Goal: Task Accomplishment & Management: Manage account settings

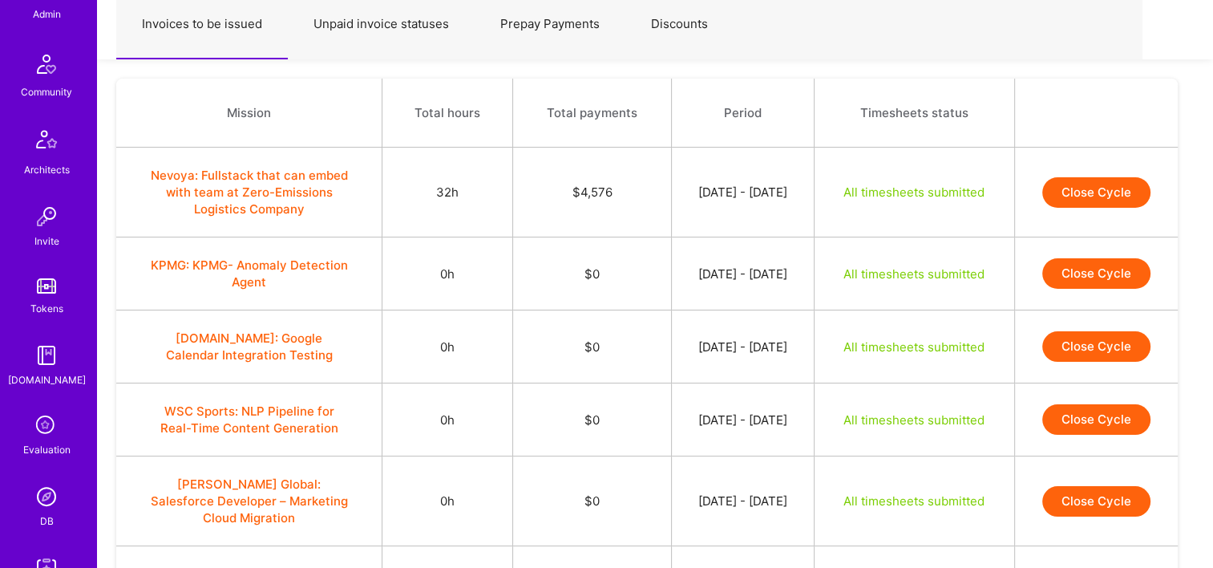
scroll to position [481, 0]
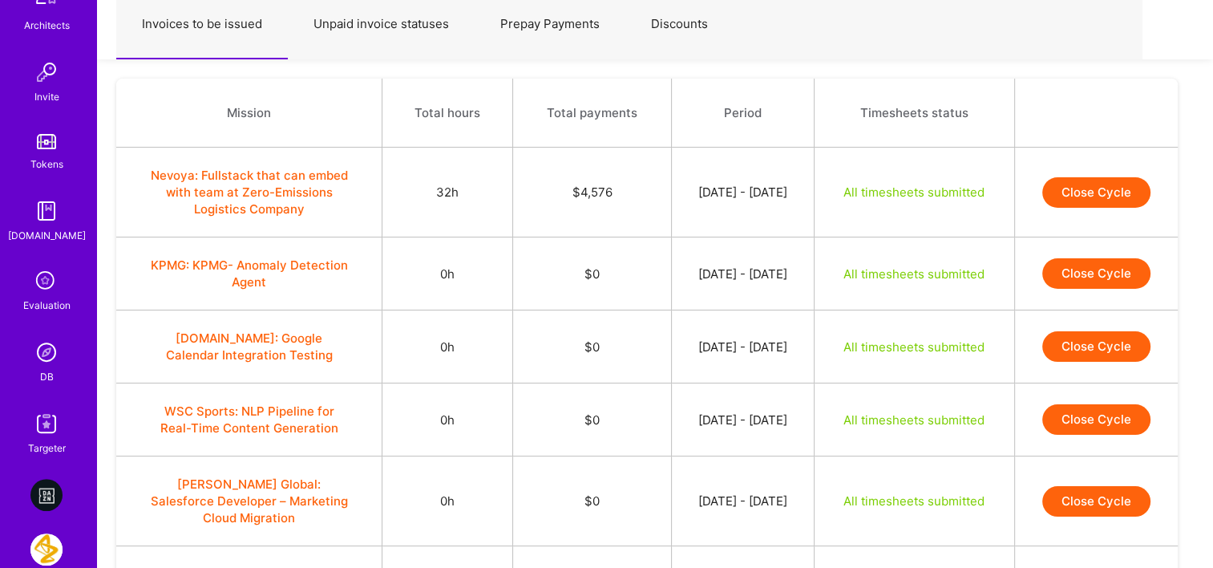
click at [51, 360] on img at bounding box center [46, 352] width 32 height 32
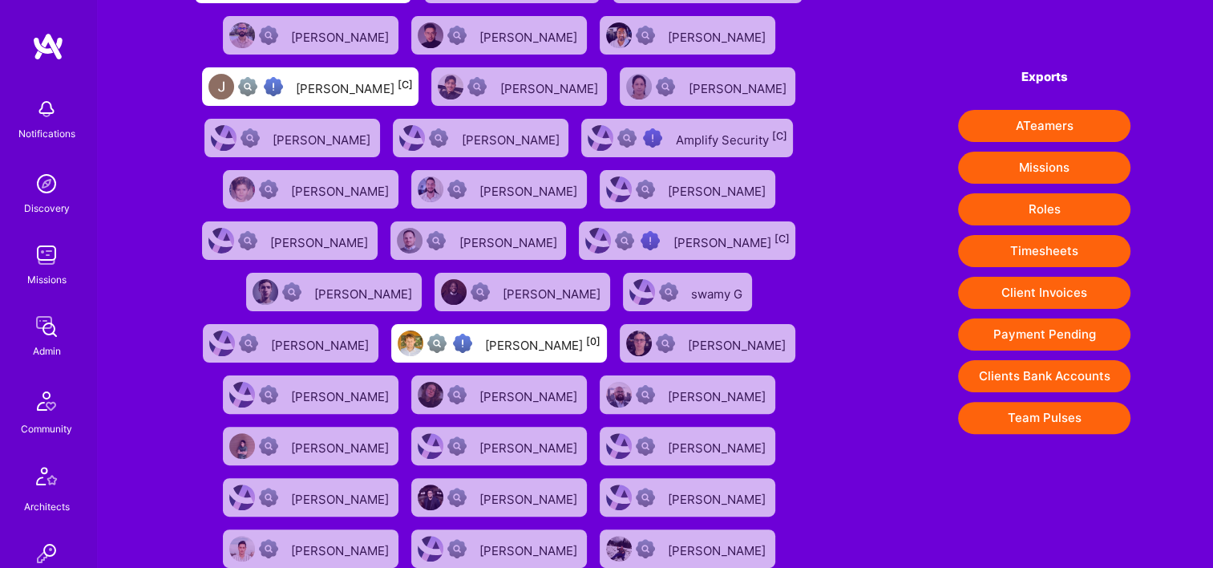
scroll to position [481, 0]
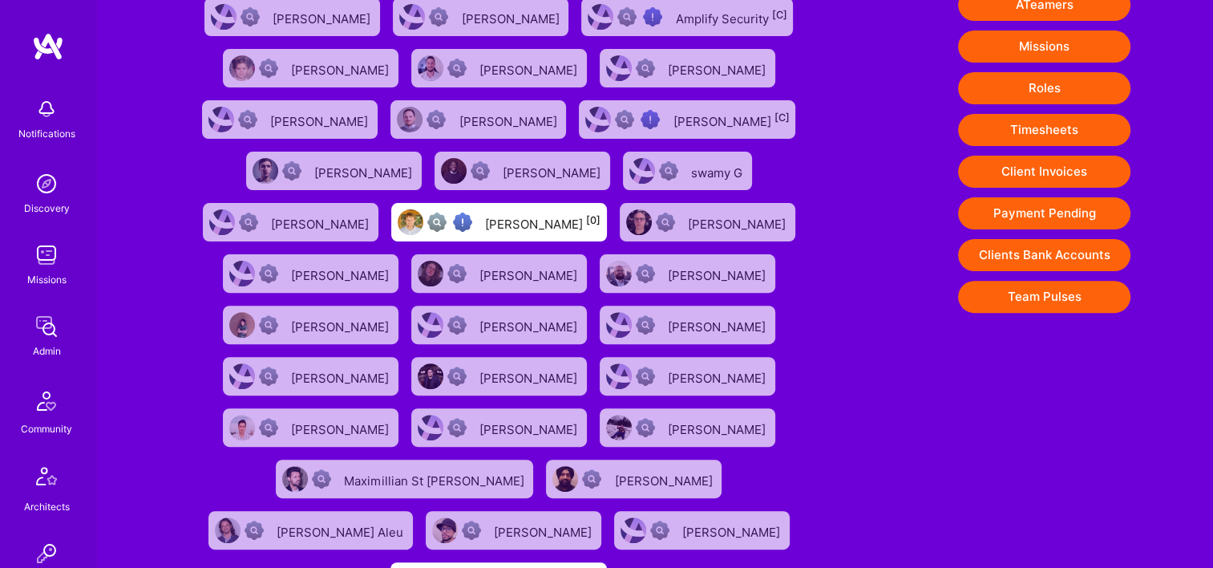
click at [1039, 204] on button "Payment Pending" at bounding box center [1044, 213] width 172 height 32
click at [34, 311] on img at bounding box center [46, 326] width 32 height 32
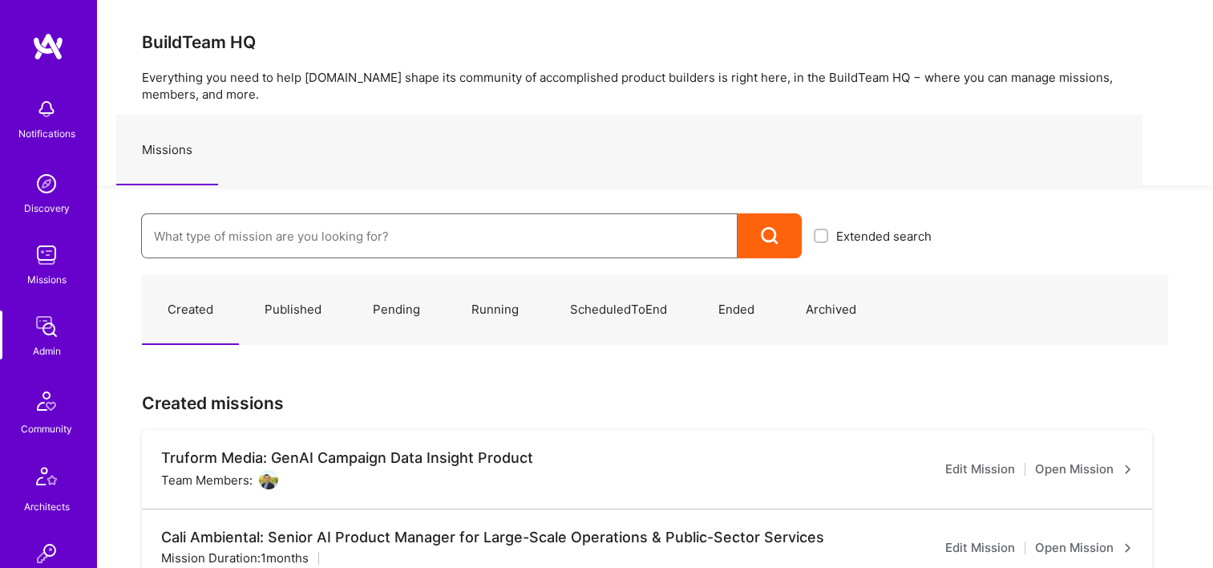
click at [253, 245] on input at bounding box center [439, 236] width 571 height 41
paste input "Simpson Strong-Tie: Product Manager TY"
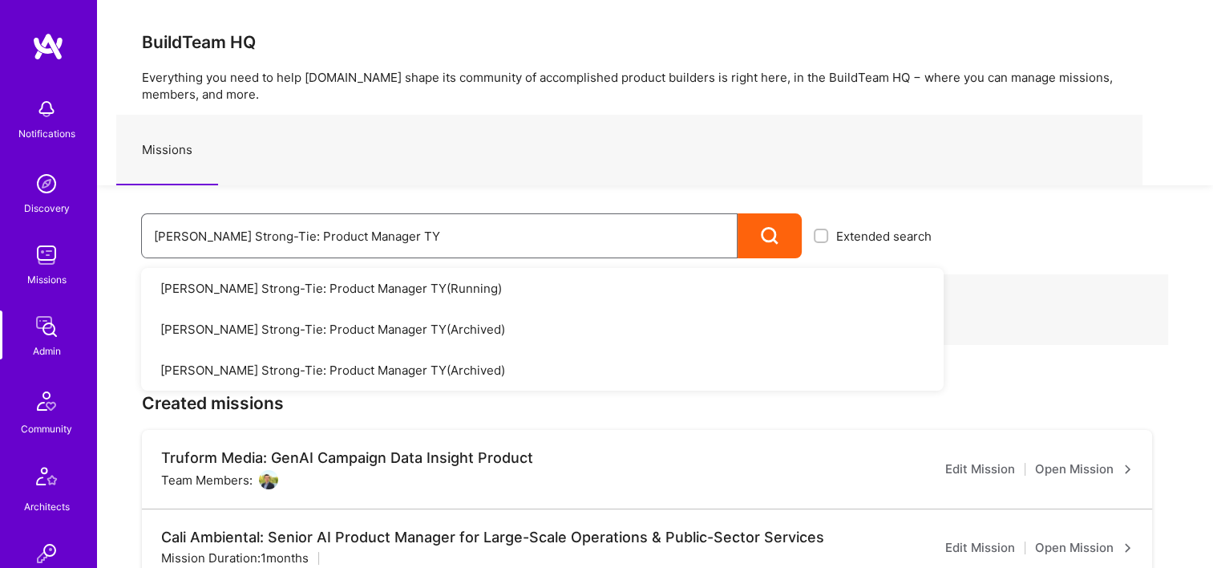
drag, startPoint x: 475, startPoint y: 217, endPoint x: 120, endPoint y: 232, distance: 354.7
click at [395, 181] on div "Missions" at bounding box center [629, 150] width 1026 height 71
drag, startPoint x: 409, startPoint y: 240, endPoint x: 20, endPoint y: 240, distance: 388.9
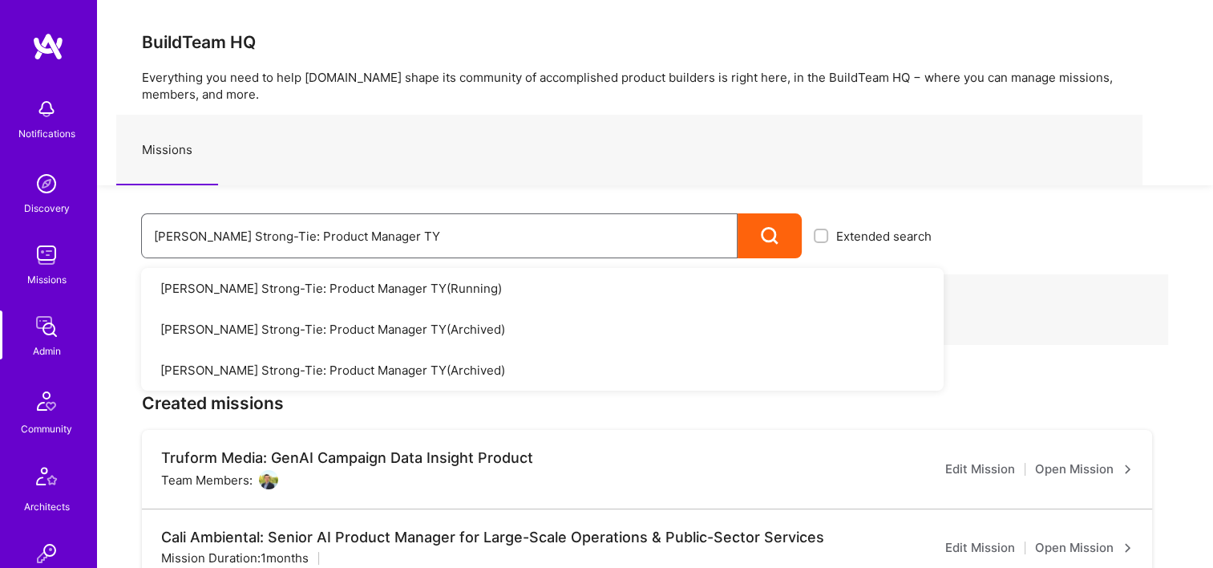
paste input "AD"
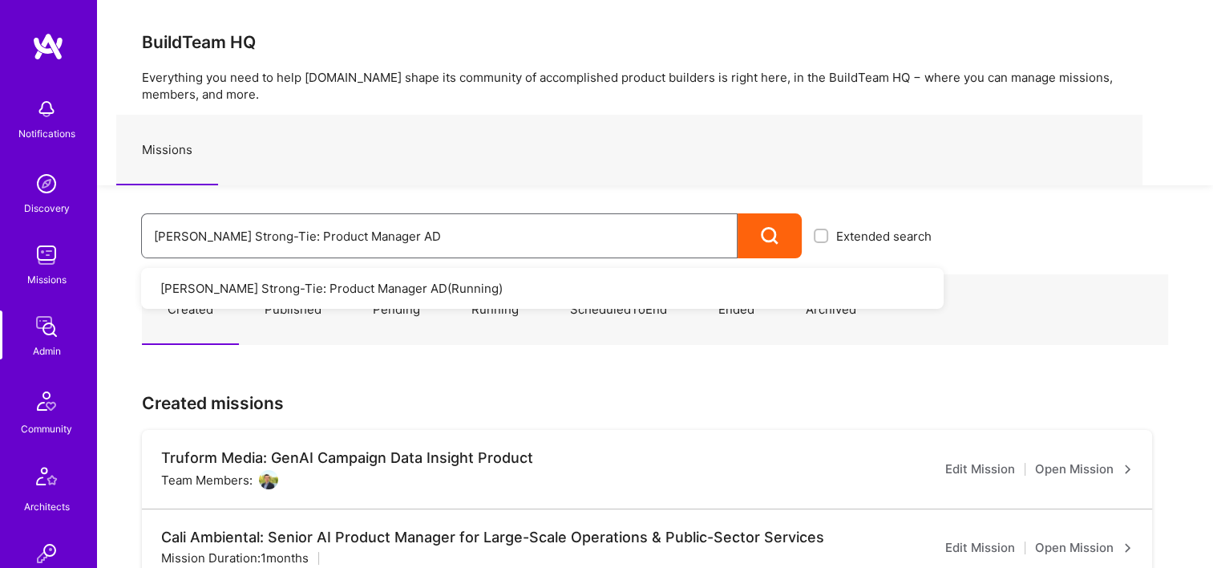
drag, startPoint x: 446, startPoint y: 229, endPoint x: 27, endPoint y: 225, distance: 418.6
paste input
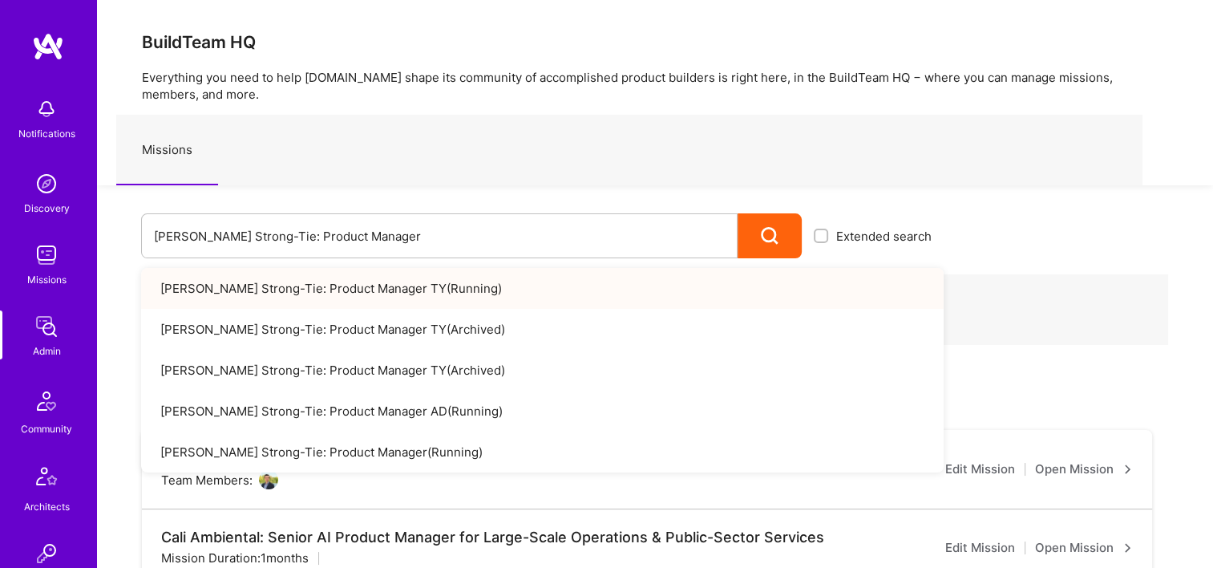
drag, startPoint x: 296, startPoint y: 289, endPoint x: 532, endPoint y: 228, distance: 244.3
click at [548, 203] on div "Simpson Strong-Tie: Product Manager Extended search Simpson Strong-Tie: Product…" at bounding box center [520, 221] width 847 height 73
drag, startPoint x: 401, startPoint y: 245, endPoint x: 167, endPoint y: 241, distance: 234.2
click at [148, 245] on div "Simpson Strong-Tie: Product Manager" at bounding box center [439, 235] width 597 height 45
paste input "ment for Platform"
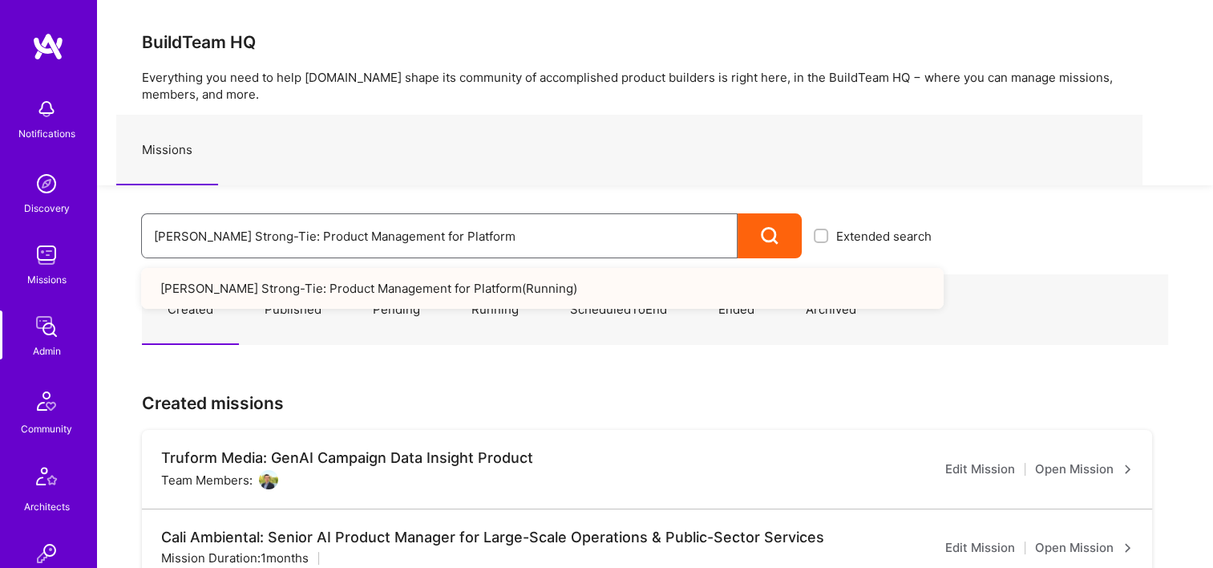
drag, startPoint x: 395, startPoint y: 230, endPoint x: 98, endPoint y: 237, distance: 296.8
paste input "DevOps"
drag, startPoint x: 389, startPoint y: 236, endPoint x: 22, endPoint y: 221, distance: 367.5
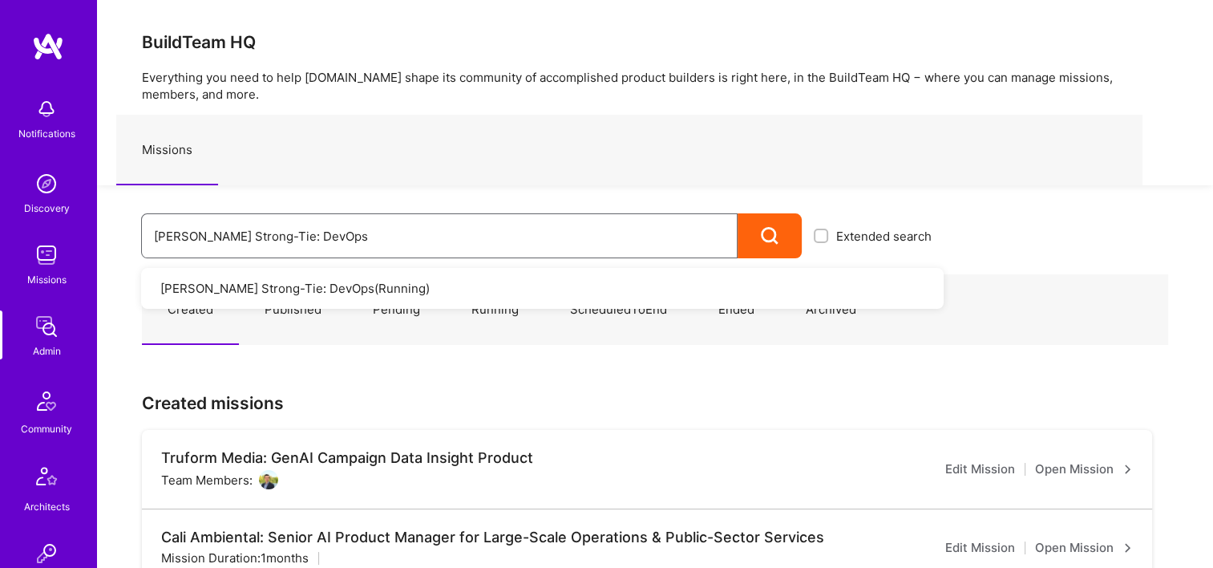
paste input "Full-stack engineering team for Platform"
paste input "Parq: Product Manager to build out product strategy and deliver solutions that …"
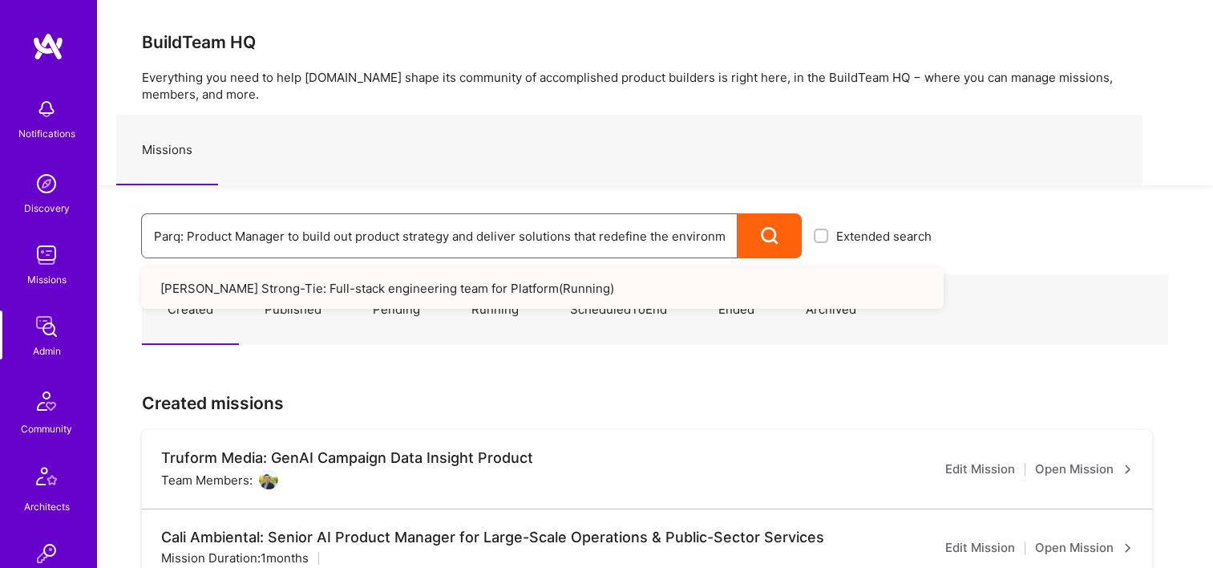
scroll to position [0, 161]
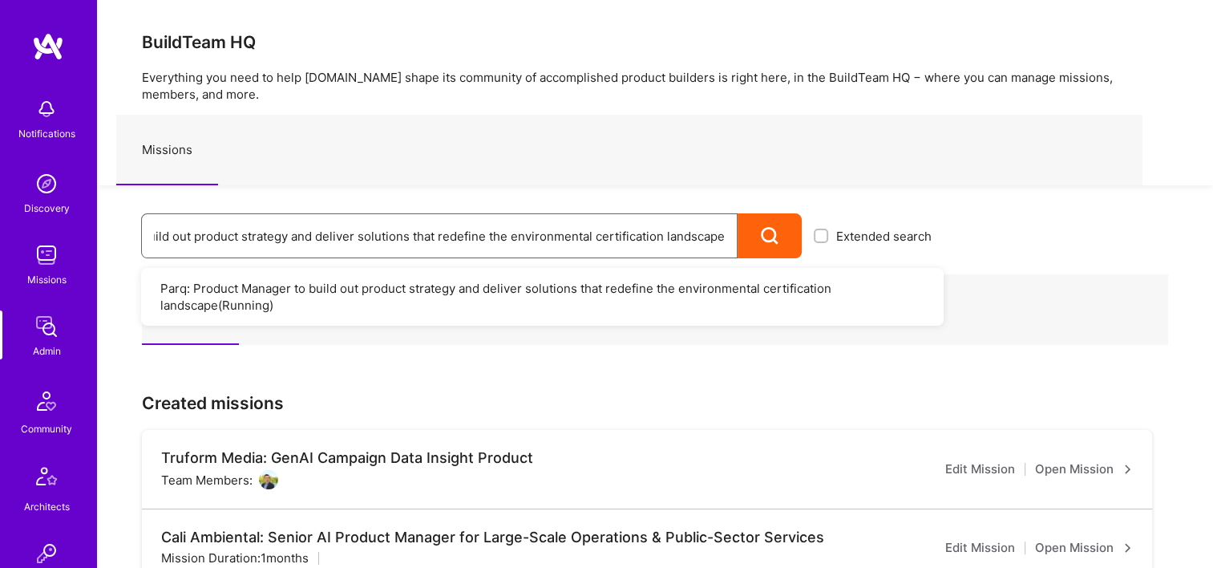
type input "Parq: Product Manager to build out product strategy and deliver solutions that …"
drag, startPoint x: 188, startPoint y: 232, endPoint x: 846, endPoint y: 211, distance: 658.7
click at [846, 211] on div "Parq: Product Manager to build out product strategy and deliver solutions that …" at bounding box center [520, 221] width 847 height 73
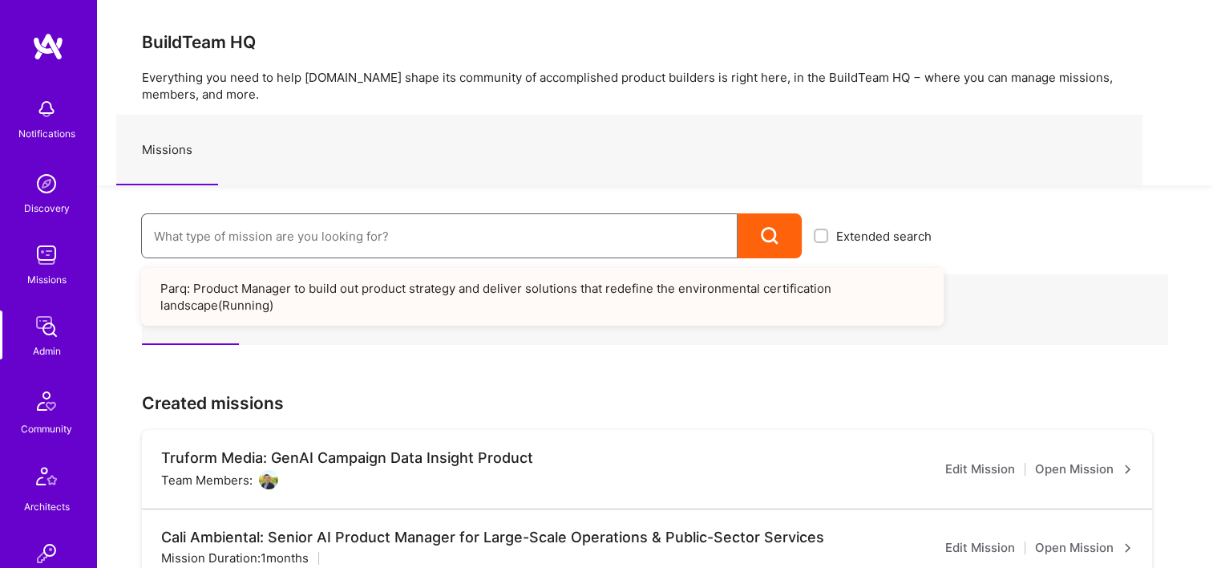
scroll to position [0, 0]
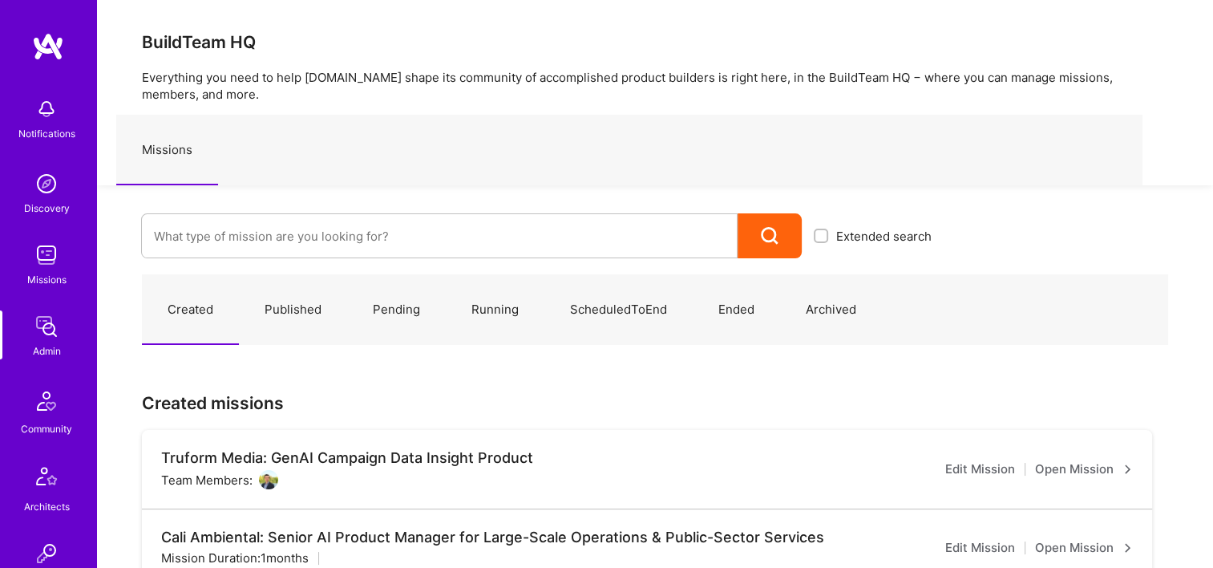
click at [776, 171] on div "Missions" at bounding box center [629, 150] width 1026 height 71
click at [425, 246] on input at bounding box center [439, 236] width 571 height 41
paste input "Morgan & Morgan Case Value Prediction Tool"
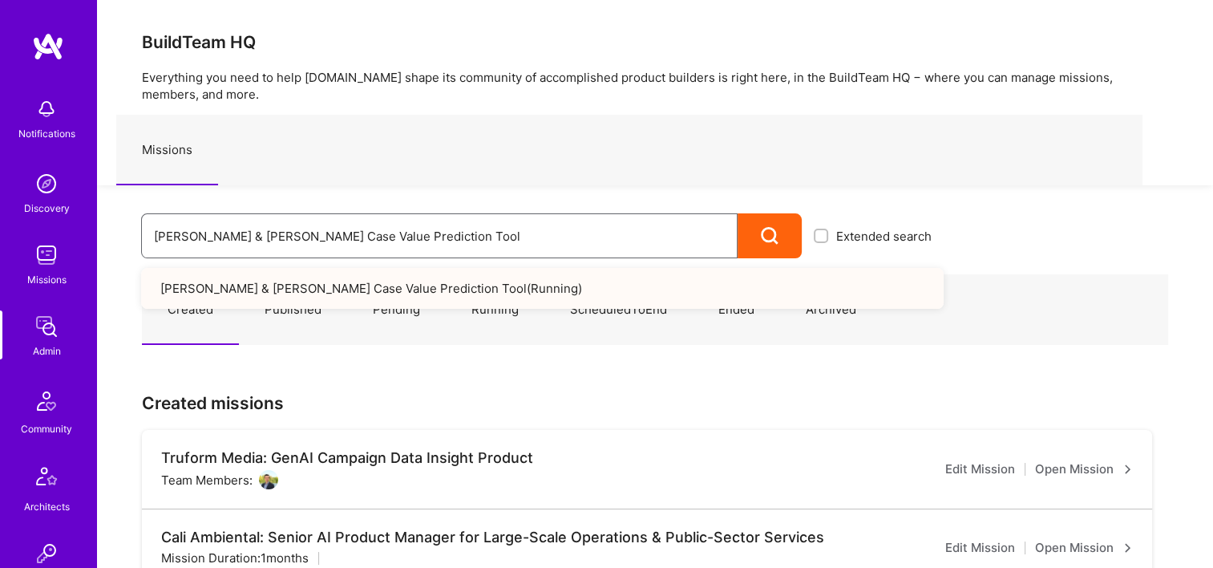
drag, startPoint x: 421, startPoint y: 243, endPoint x: 27, endPoint y: 226, distance: 394.1
paste input ": Building an internal portal for healthcare providers"
type input "Morgan & Morgan: Building an internal portal for healthcare providers"
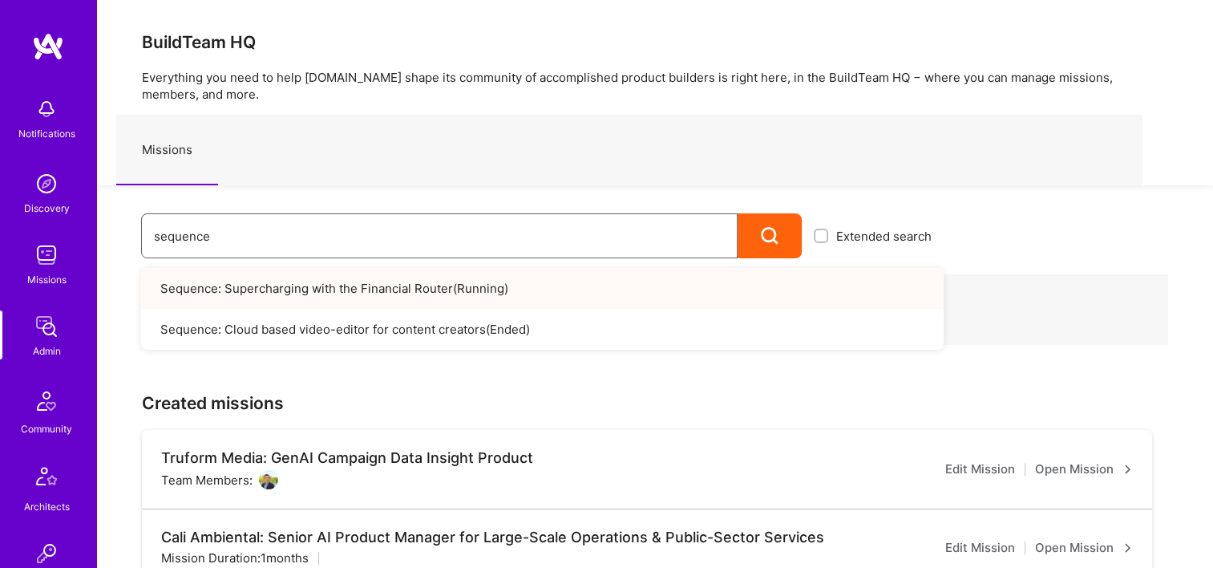
type input "sequence"
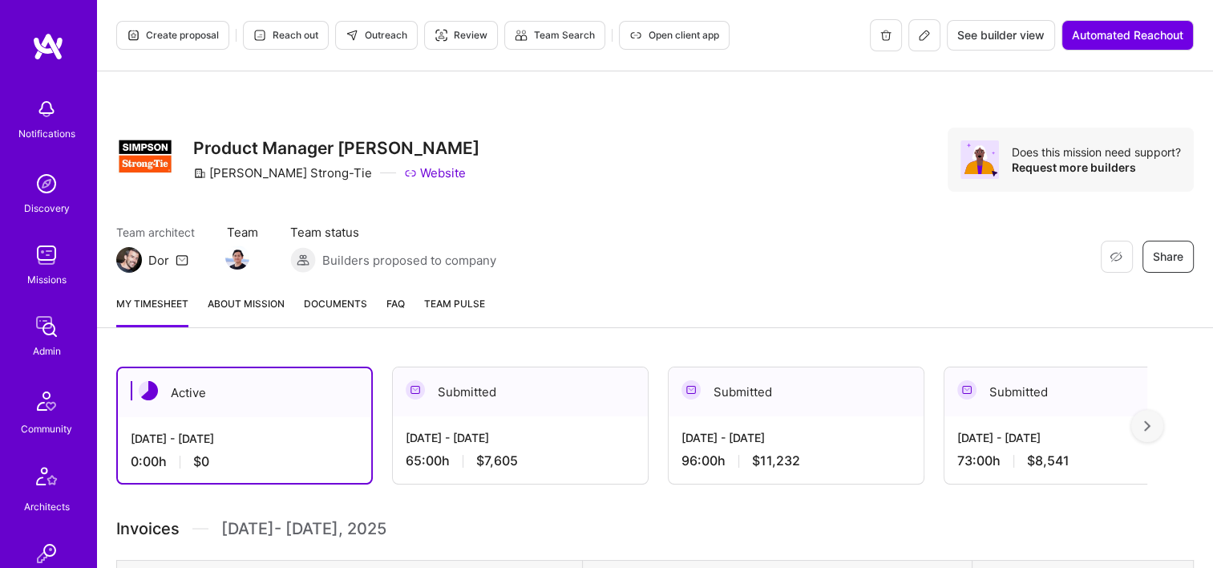
click at [356, 297] on span "Documents" at bounding box center [335, 303] width 63 height 17
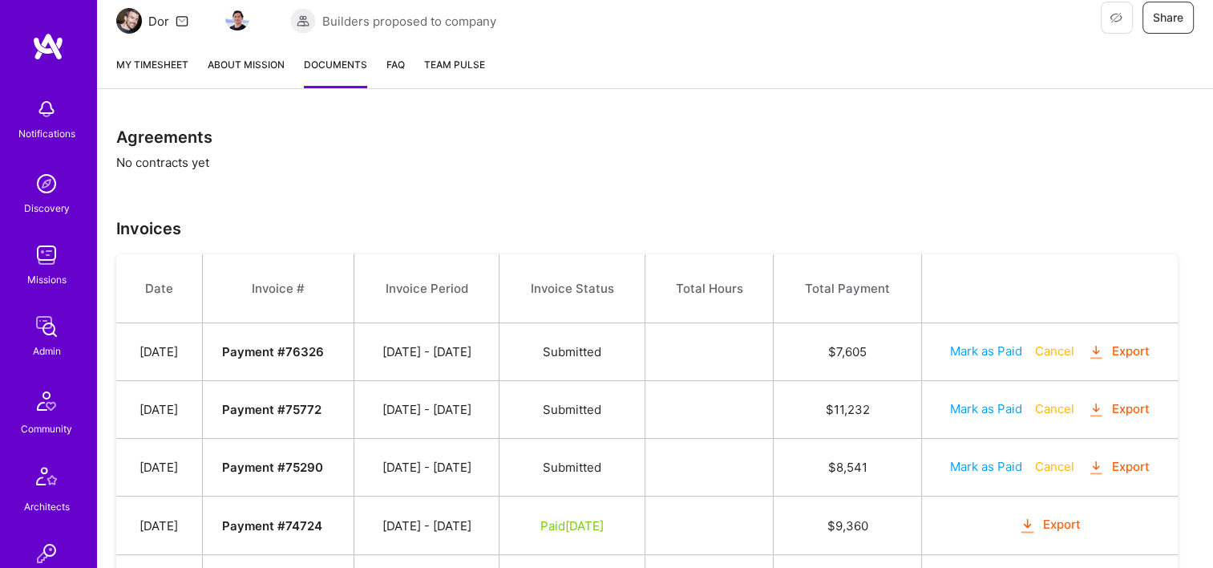
scroll to position [334, 0]
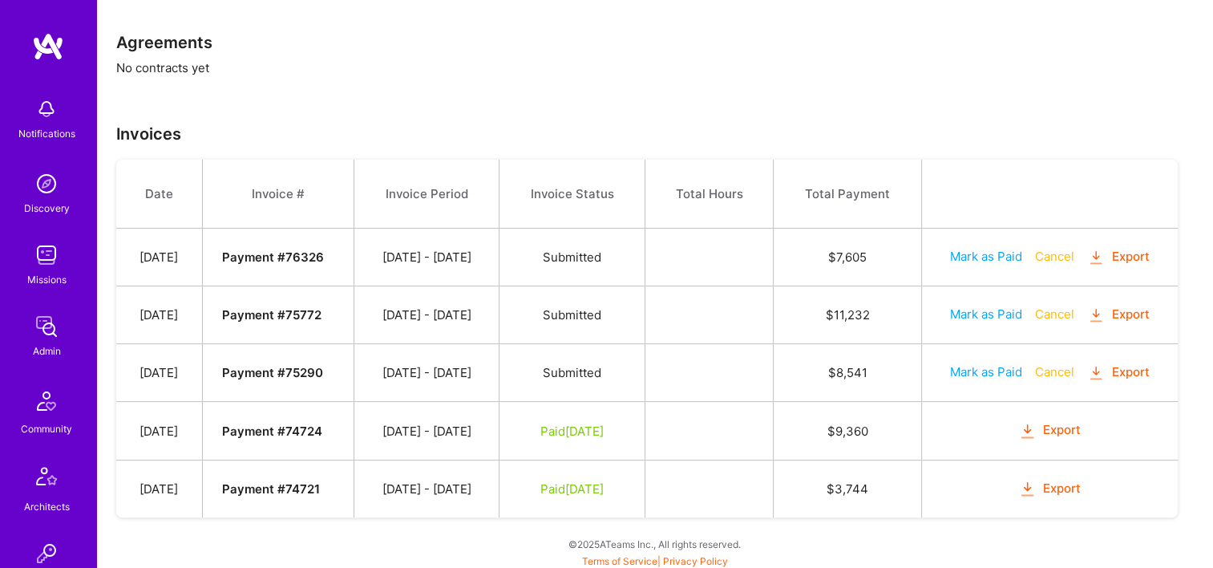
click at [990, 363] on button "Mark as Paid" at bounding box center [986, 371] width 72 height 17
select select "7"
select select "27"
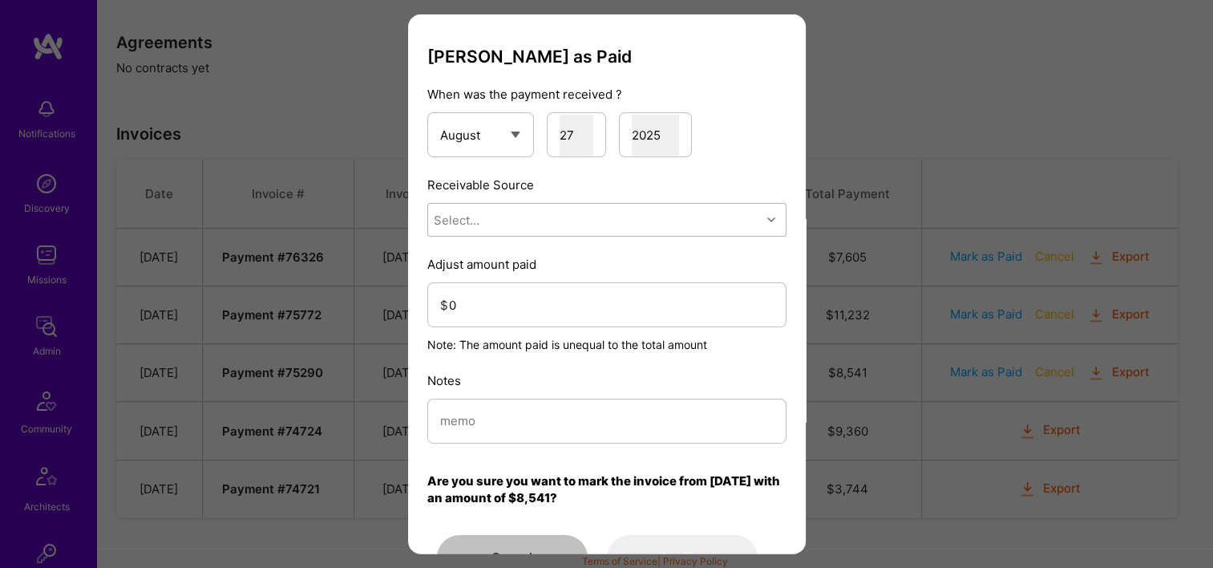
click at [597, 219] on div "Select..." at bounding box center [594, 220] width 333 height 32
click at [553, 314] on div "Stripe" at bounding box center [606, 321] width 359 height 30
click at [551, 314] on input "0" at bounding box center [611, 304] width 325 height 41
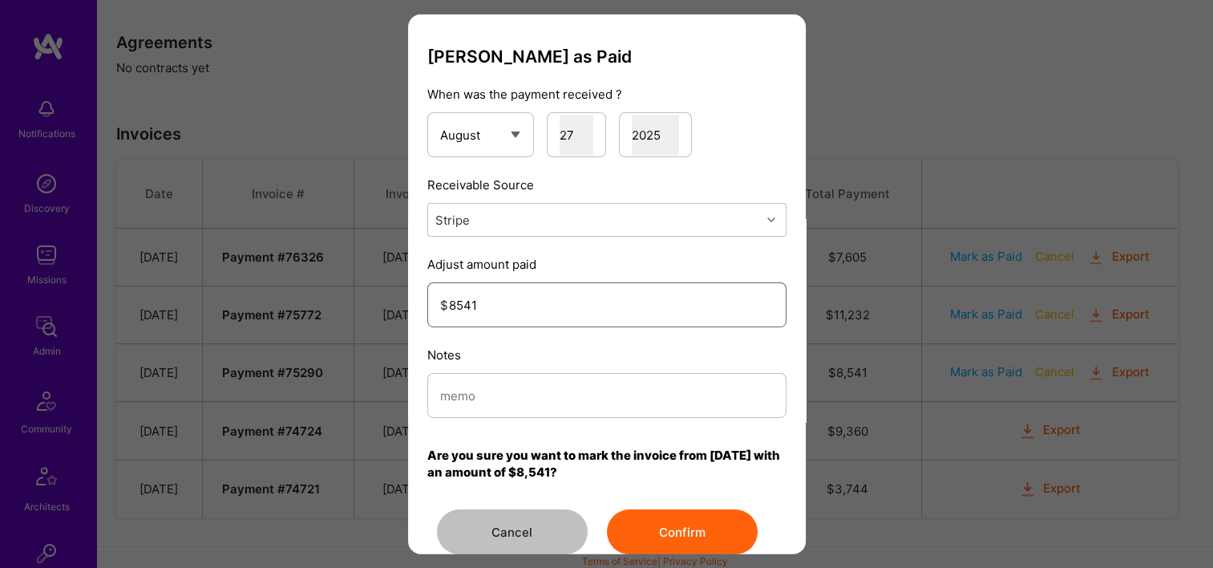
type input "8541"
click at [578, 369] on div "Notes" at bounding box center [606, 381] width 359 height 71
click at [552, 433] on div "Mark Invoice as Paid When was the payment received ? January February March Apr…" at bounding box center [606, 301] width 359 height 508
click at [560, 373] on div "modal" at bounding box center [606, 395] width 359 height 45
click at [563, 387] on input "modal" at bounding box center [607, 394] width 334 height 41
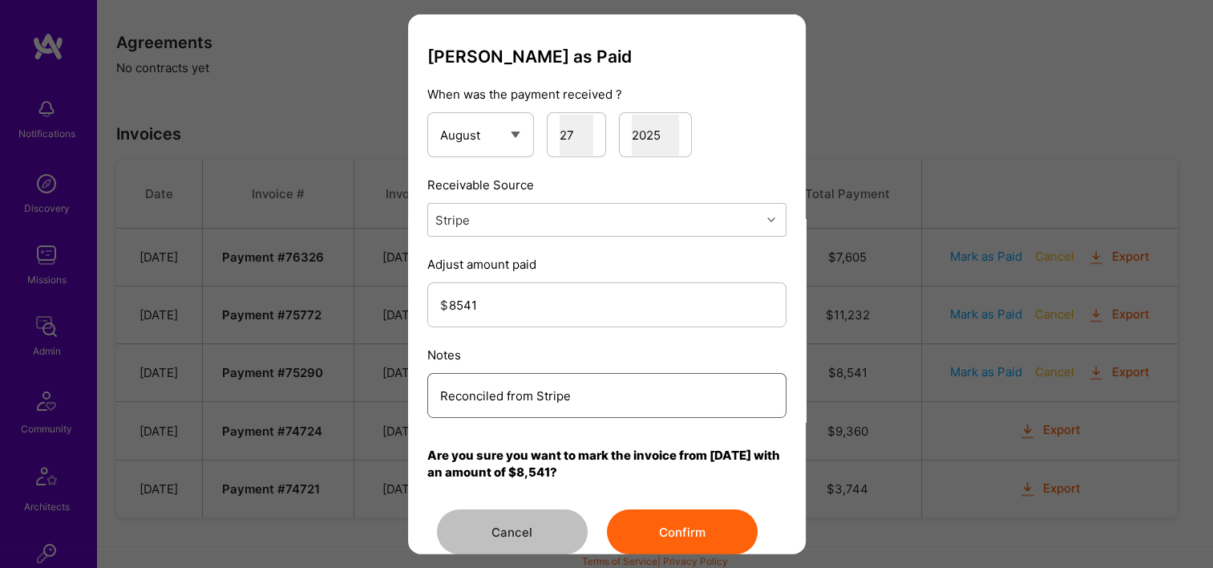
type input "Reconciled from Stripe"
click at [727, 516] on button "Confirm" at bounding box center [682, 531] width 151 height 45
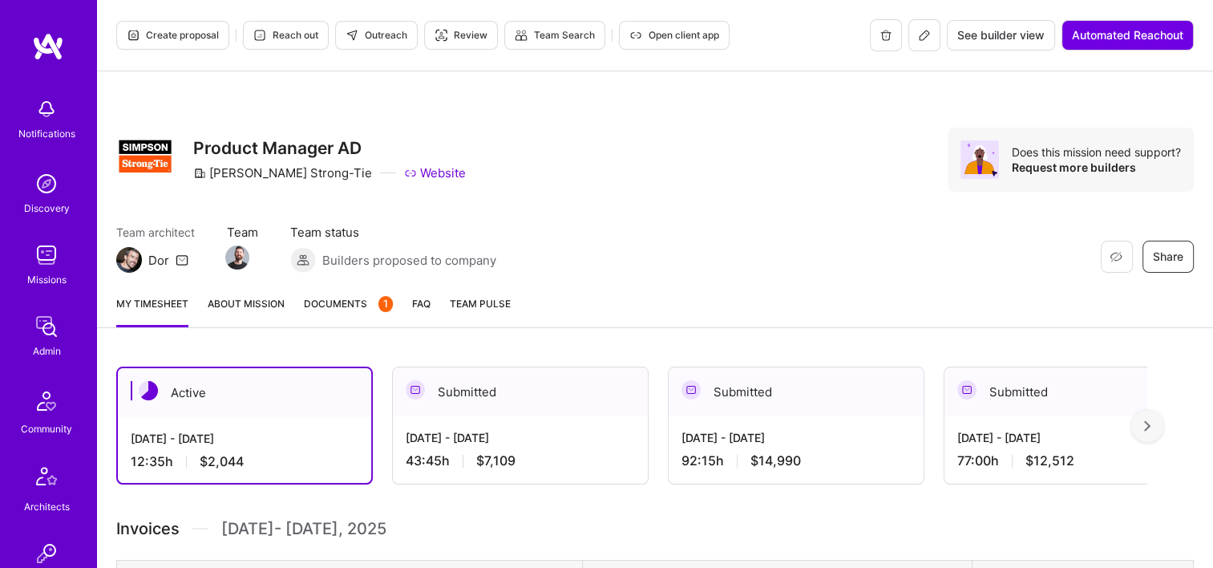
click at [346, 302] on span "Documents 1" at bounding box center [348, 303] width 89 height 17
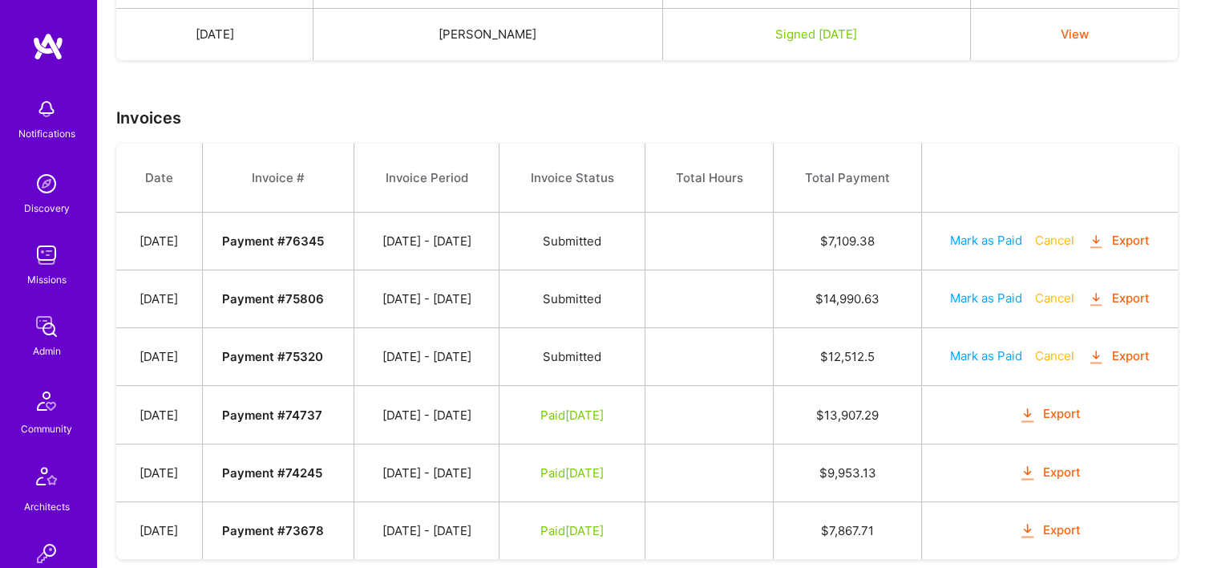
scroll to position [477, 0]
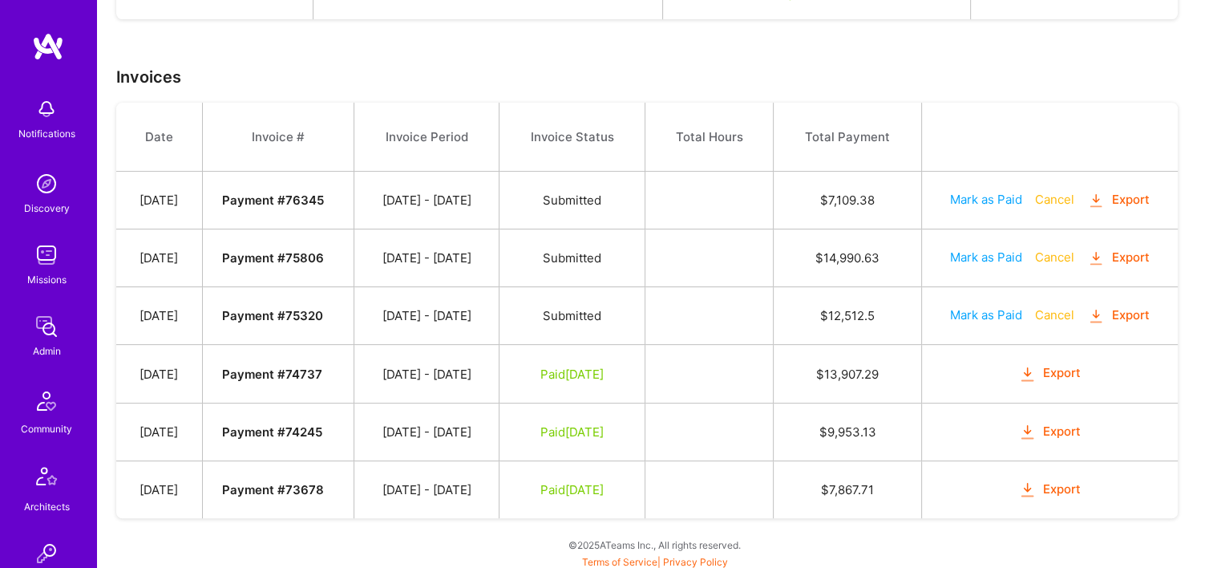
click at [978, 317] on button "Mark as Paid" at bounding box center [986, 314] width 72 height 17
select select "7"
select select "27"
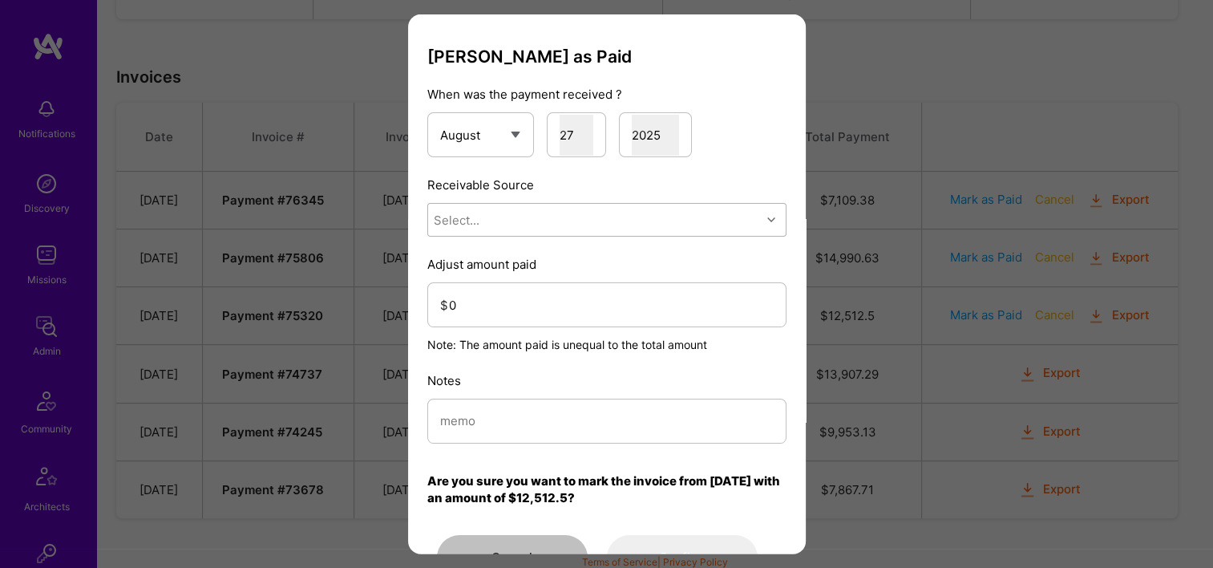
click at [525, 217] on div "Select..." at bounding box center [594, 220] width 333 height 32
click at [510, 326] on div "Stripe" at bounding box center [606, 321] width 359 height 30
click at [516, 317] on input "0" at bounding box center [611, 304] width 325 height 41
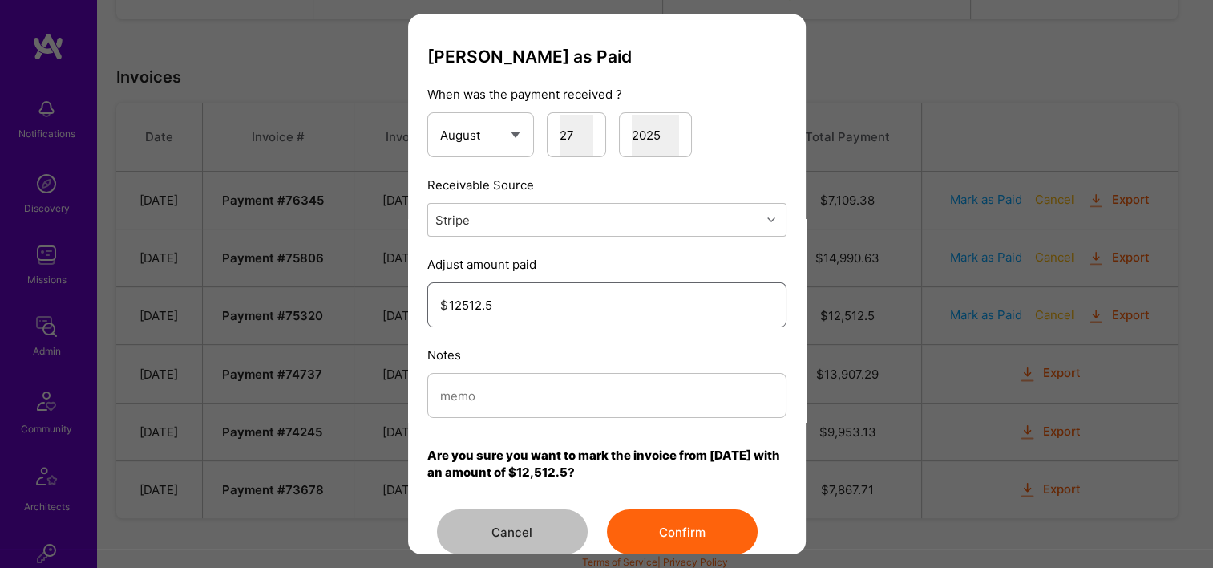
type input "12512.5"
click at [539, 416] on div "modal" at bounding box center [606, 395] width 359 height 45
type input "Reconciled from Stripe"
click at [683, 512] on button "Confirm" at bounding box center [682, 531] width 151 height 45
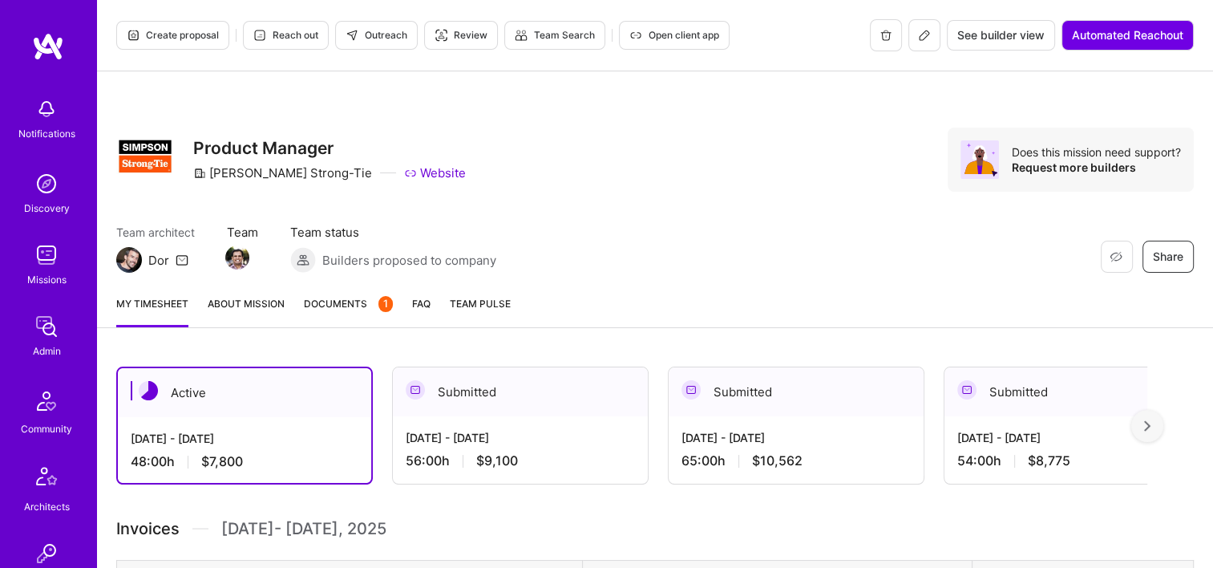
click at [360, 315] on link "Documents 1" at bounding box center [348, 311] width 89 height 32
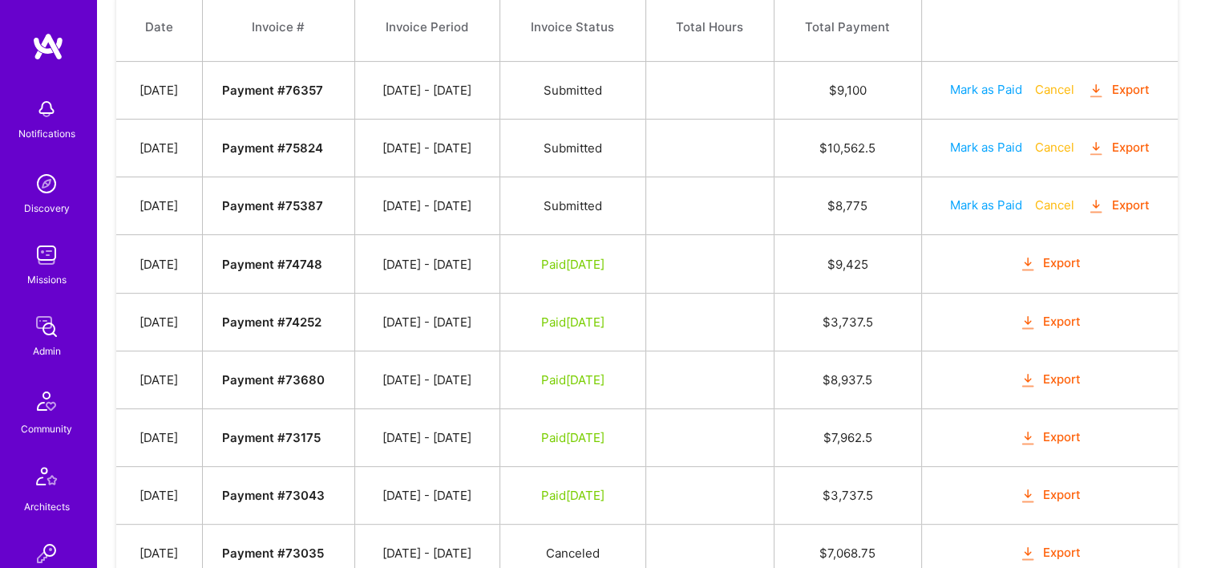
scroll to position [481, 0]
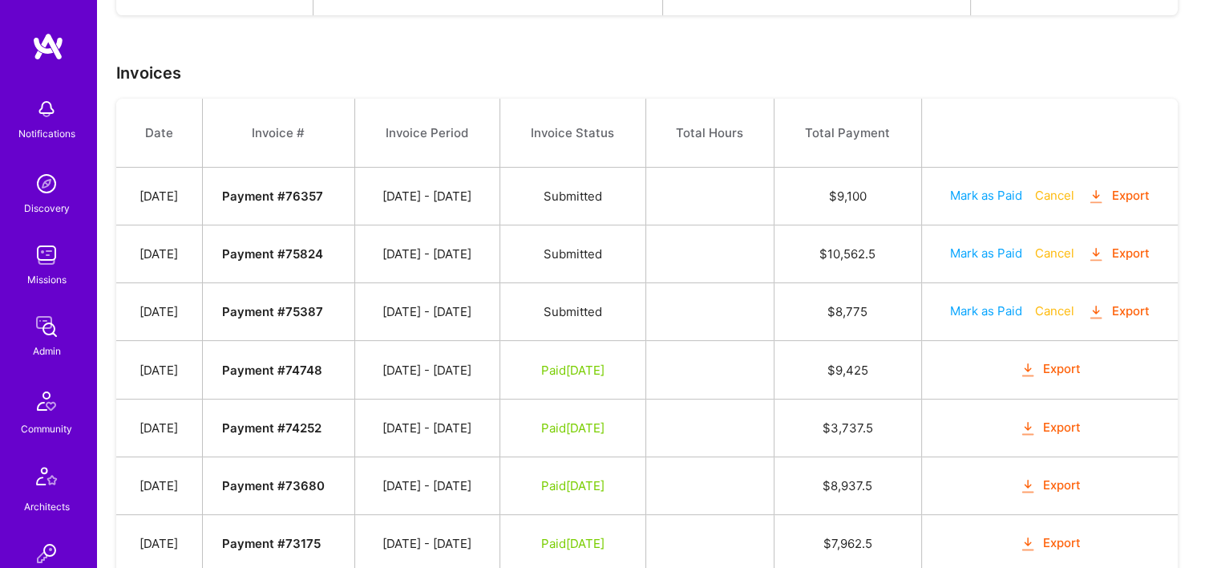
click at [990, 303] on button "Mark as Paid" at bounding box center [986, 310] width 72 height 17
select select "7"
select select "27"
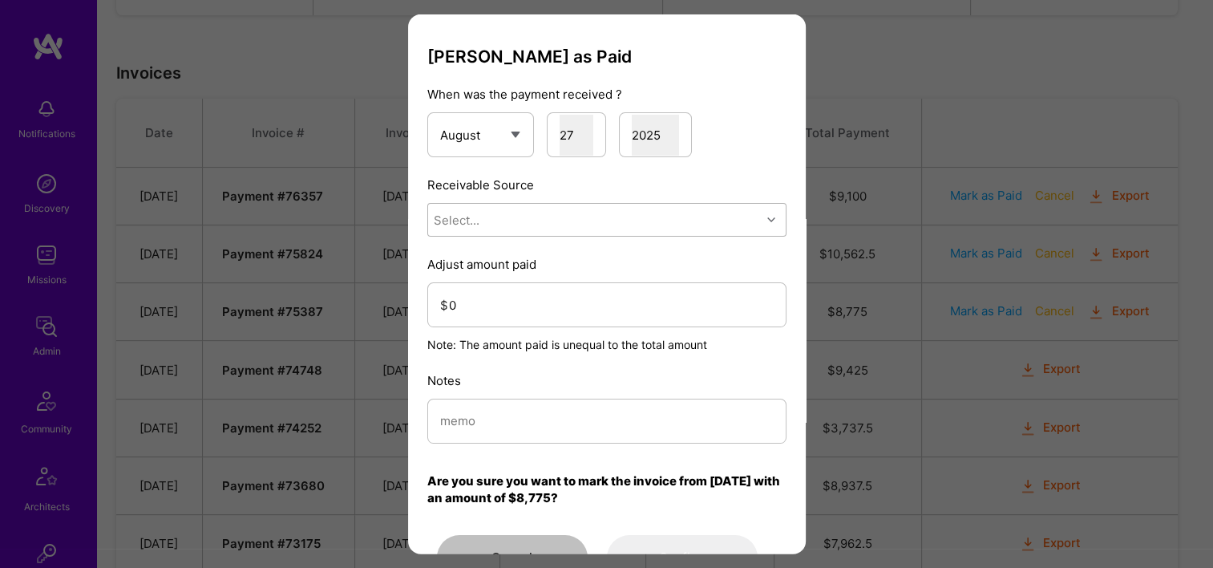
click at [587, 221] on div "Select..." at bounding box center [594, 220] width 333 height 32
click at [572, 318] on div "Stripe" at bounding box center [606, 321] width 359 height 30
click at [565, 314] on input "0" at bounding box center [611, 304] width 325 height 41
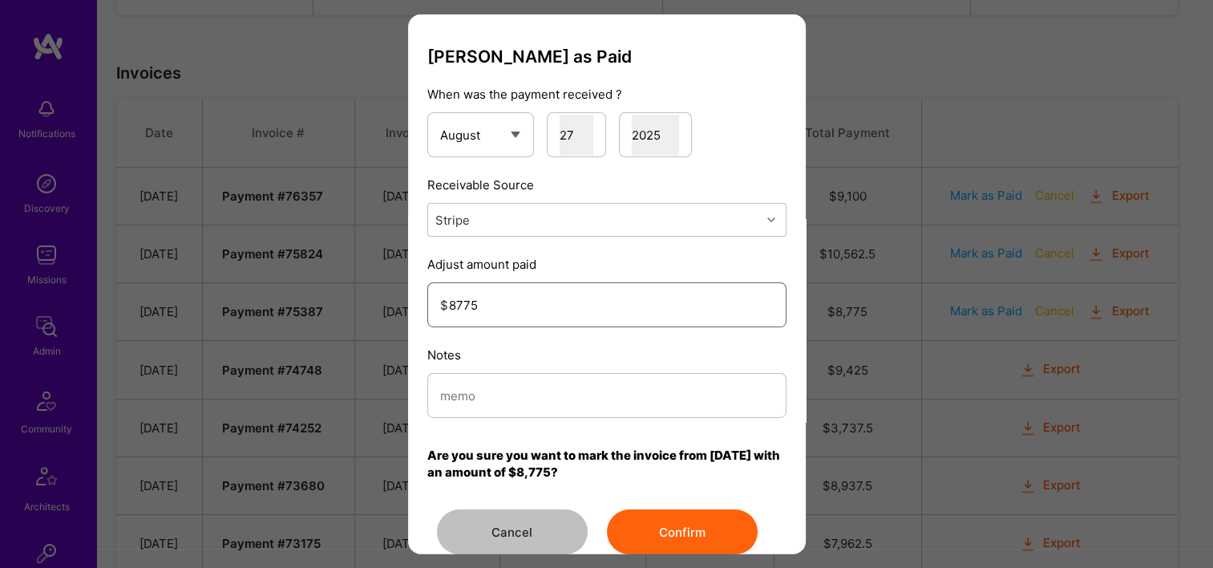
type input "8775"
click at [584, 402] on input "modal" at bounding box center [607, 394] width 334 height 41
type input "Reconciled from Stripe"
click at [621, 501] on div "[PERSON_NAME] as Paid When was the payment received ? January February March Ap…" at bounding box center [606, 301] width 359 height 508
click at [626, 509] on button "Confirm" at bounding box center [682, 531] width 151 height 45
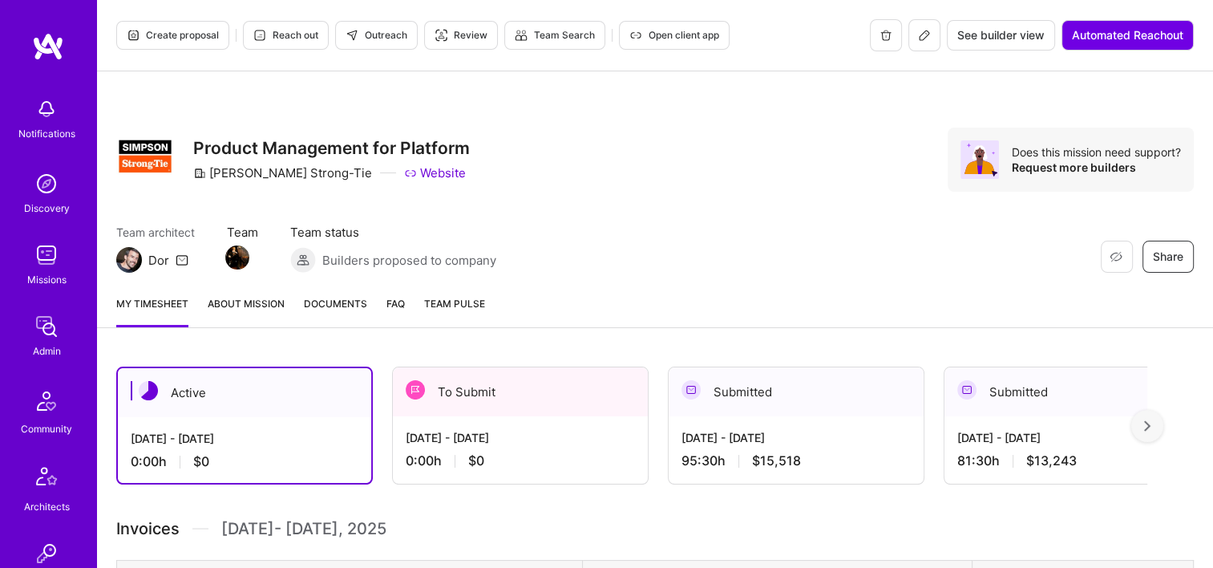
click at [342, 311] on link "Documents" at bounding box center [335, 311] width 63 height 32
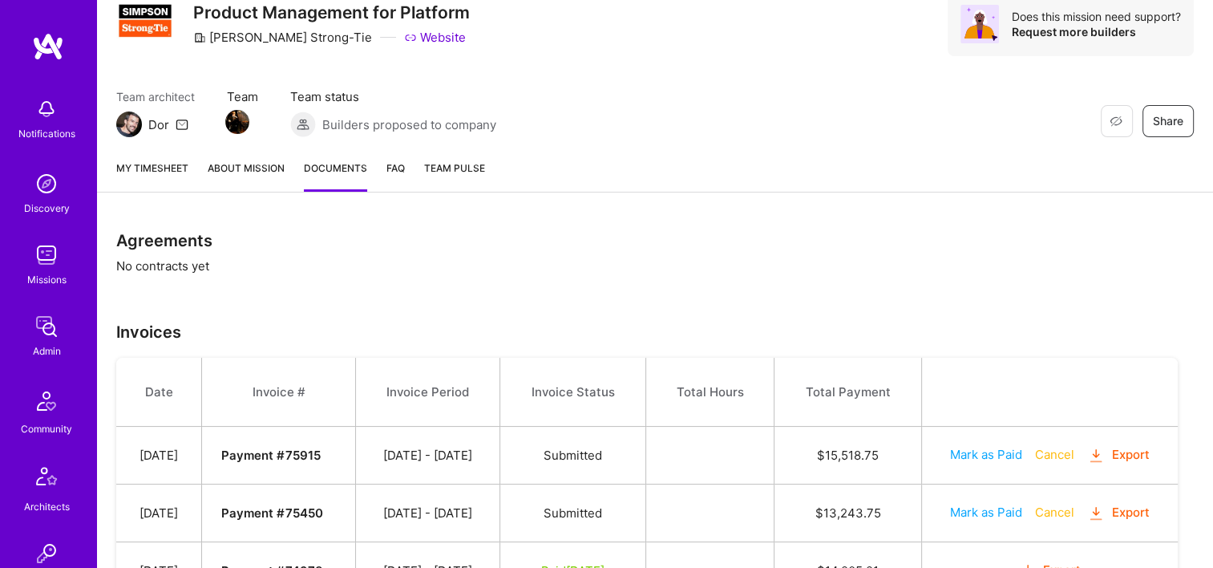
scroll to position [241, 0]
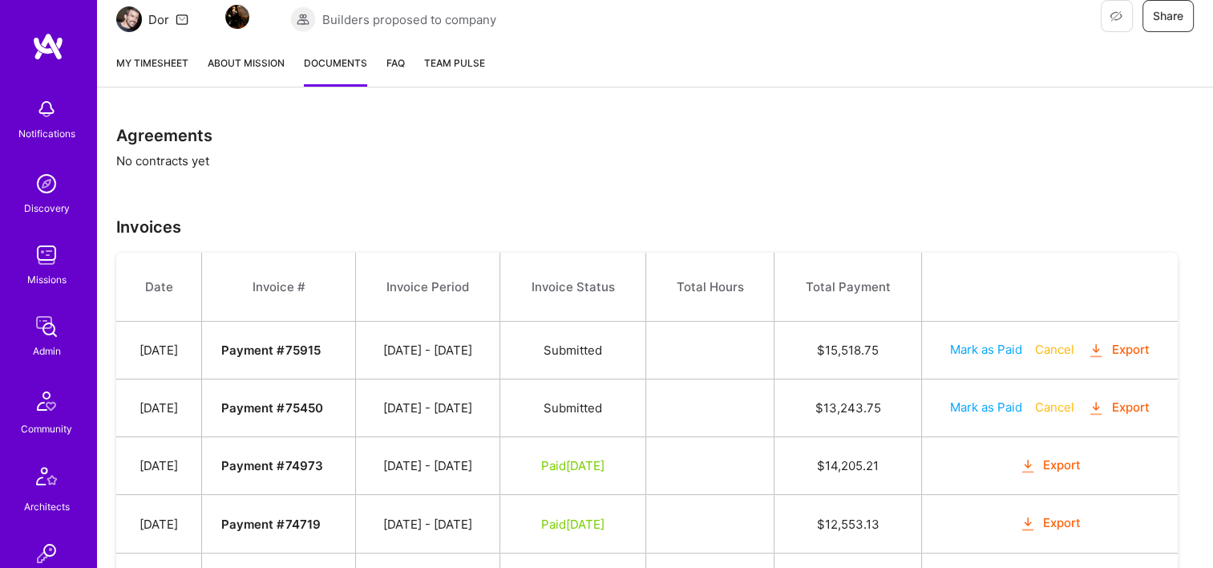
click at [998, 406] on button "Mark as Paid" at bounding box center [986, 407] width 72 height 17
select select "7"
select select "27"
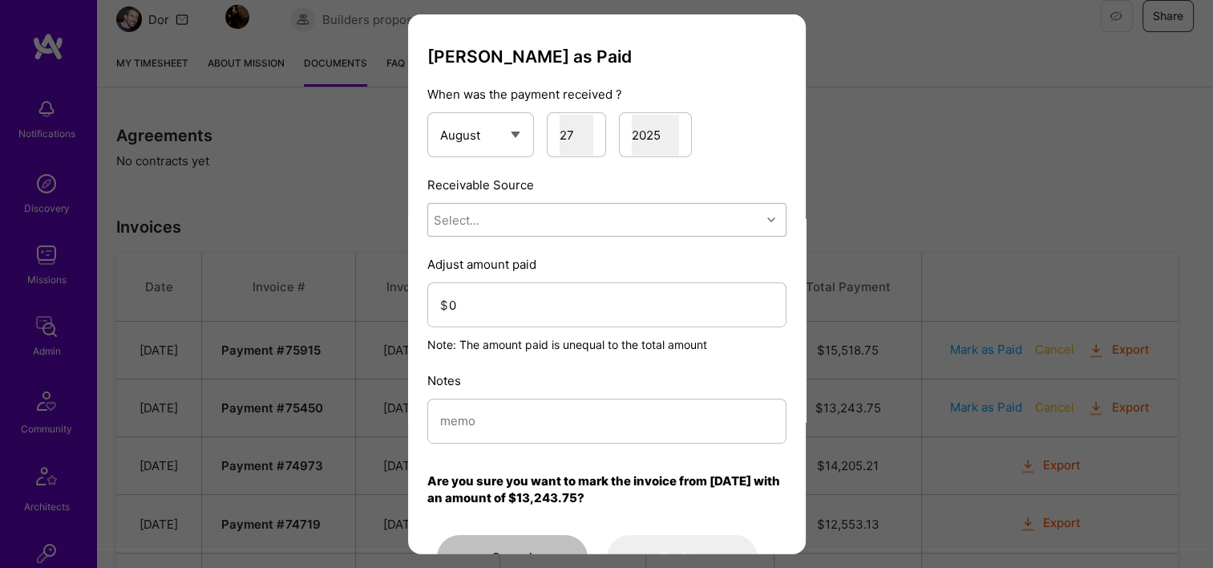
click at [581, 231] on div "Select..." at bounding box center [594, 220] width 333 height 32
click at [562, 311] on div "Stripe" at bounding box center [606, 321] width 359 height 30
click at [560, 313] on input "0" at bounding box center [611, 304] width 325 height 41
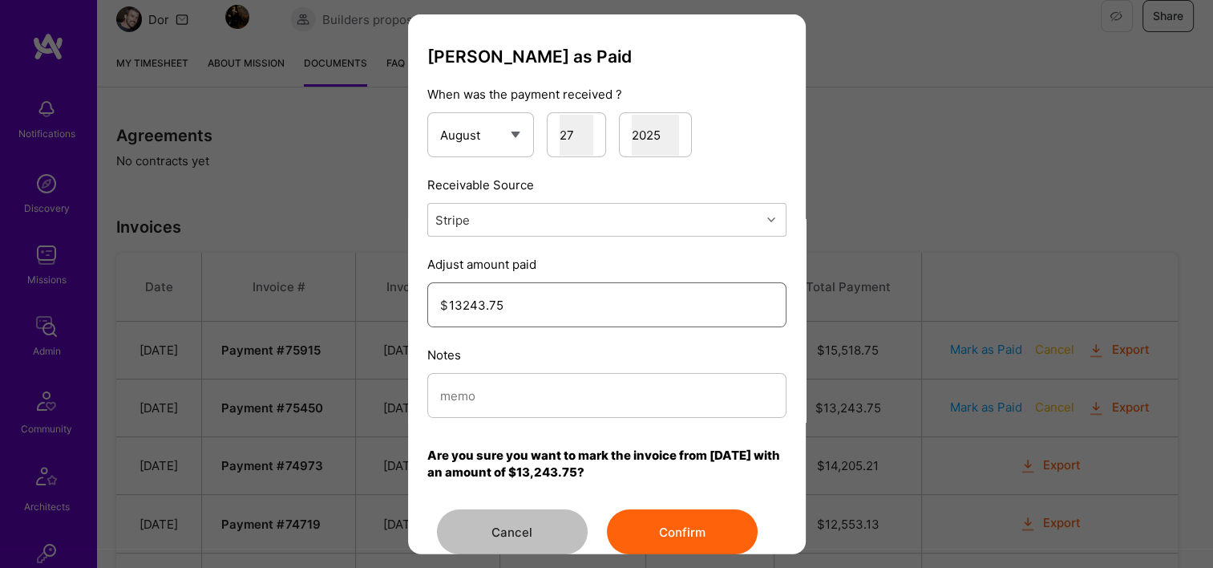
type input "13243.75"
click at [561, 427] on div "Mark Invoice as Paid When was the payment received ? January February March Apr…" at bounding box center [606, 301] width 359 height 508
click at [553, 390] on input "modal" at bounding box center [607, 394] width 334 height 41
type input "Reconciled from Stripe"
click at [665, 519] on button "Confirm" at bounding box center [682, 531] width 151 height 45
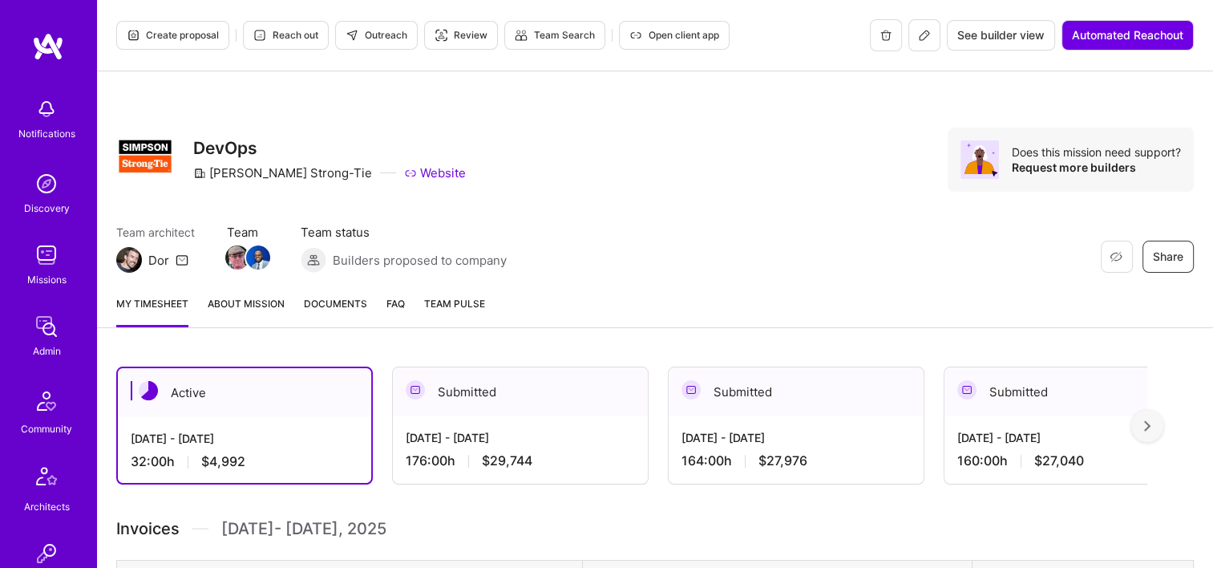
click at [348, 319] on link "Documents" at bounding box center [335, 311] width 63 height 32
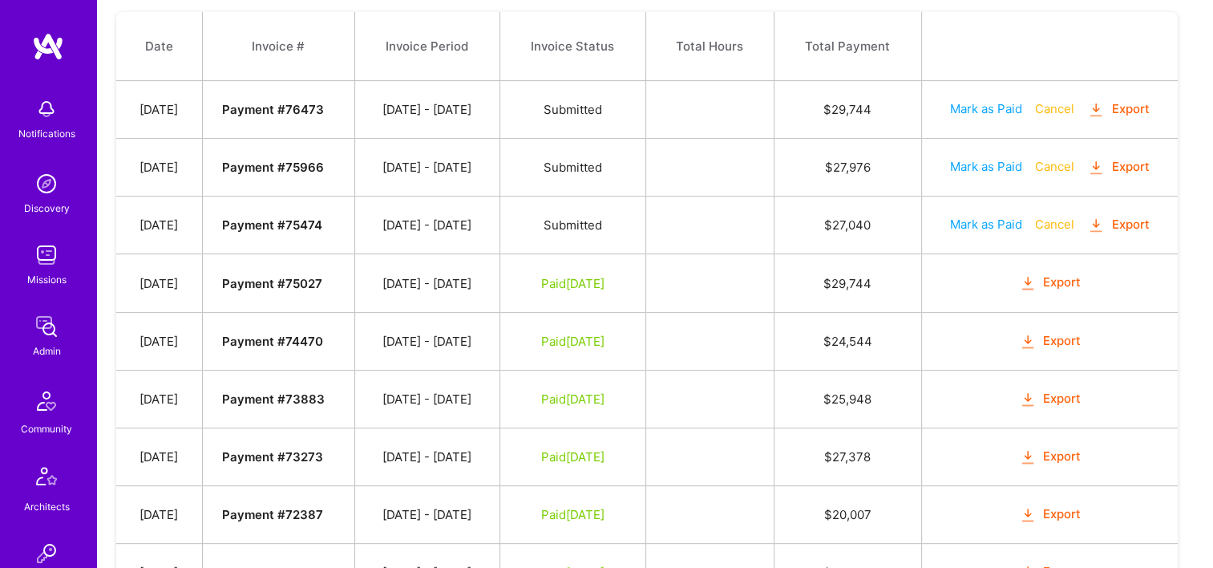
scroll to position [401, 0]
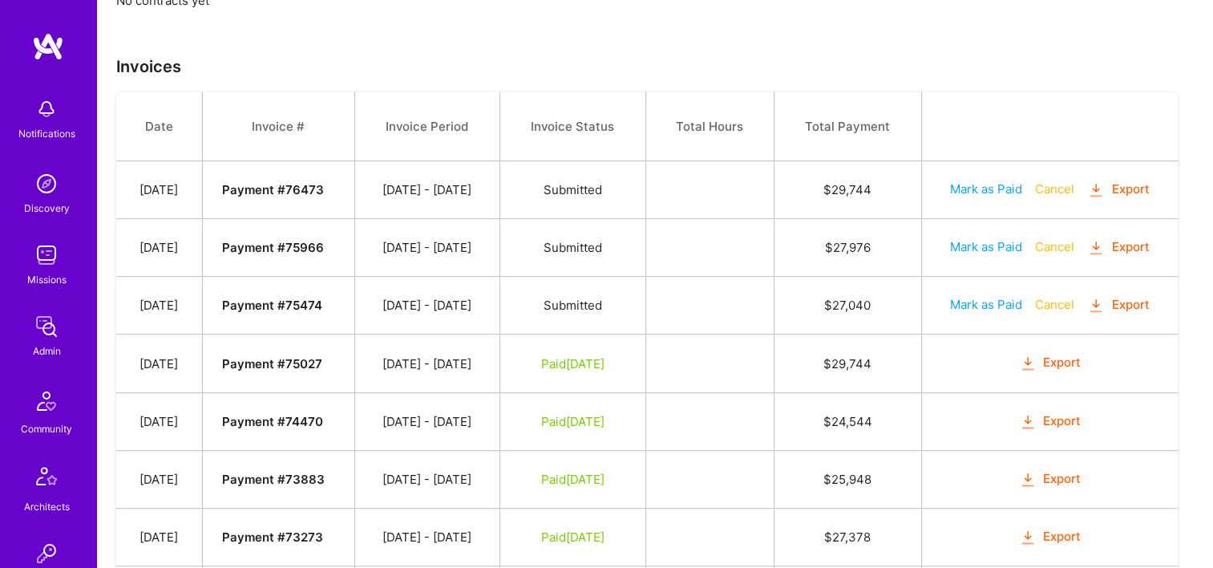
click at [989, 306] on button "Mark as Paid" at bounding box center [986, 304] width 72 height 17
select select "7"
select select "27"
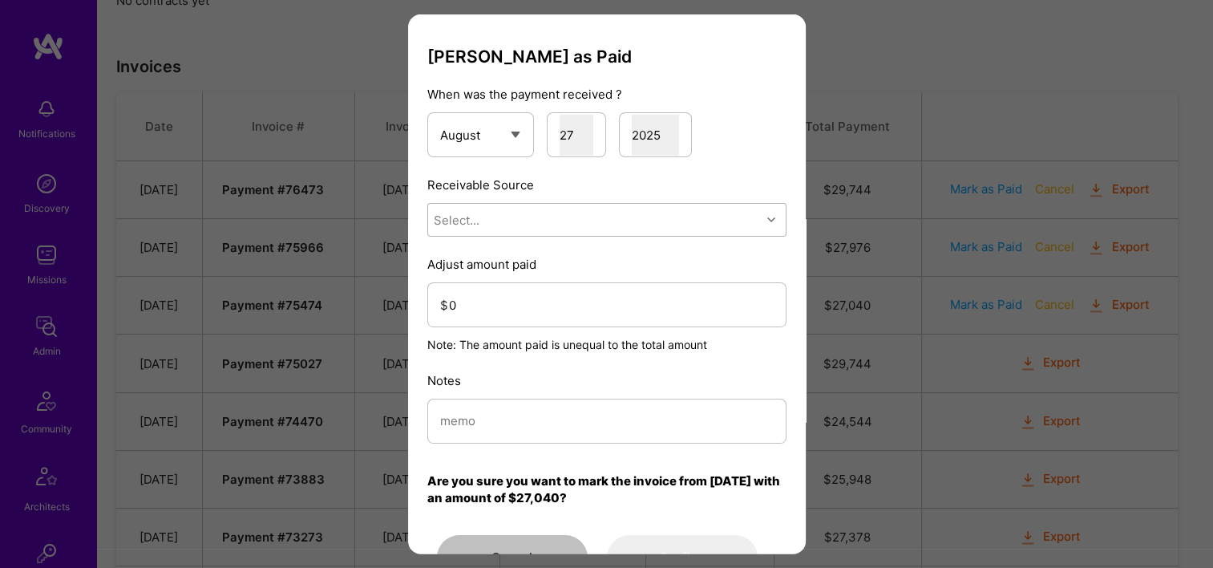
click at [601, 222] on div "Select..." at bounding box center [594, 220] width 333 height 32
click at [591, 309] on div "Stripe" at bounding box center [606, 321] width 359 height 30
click at [590, 308] on input "0" at bounding box center [611, 304] width 325 height 41
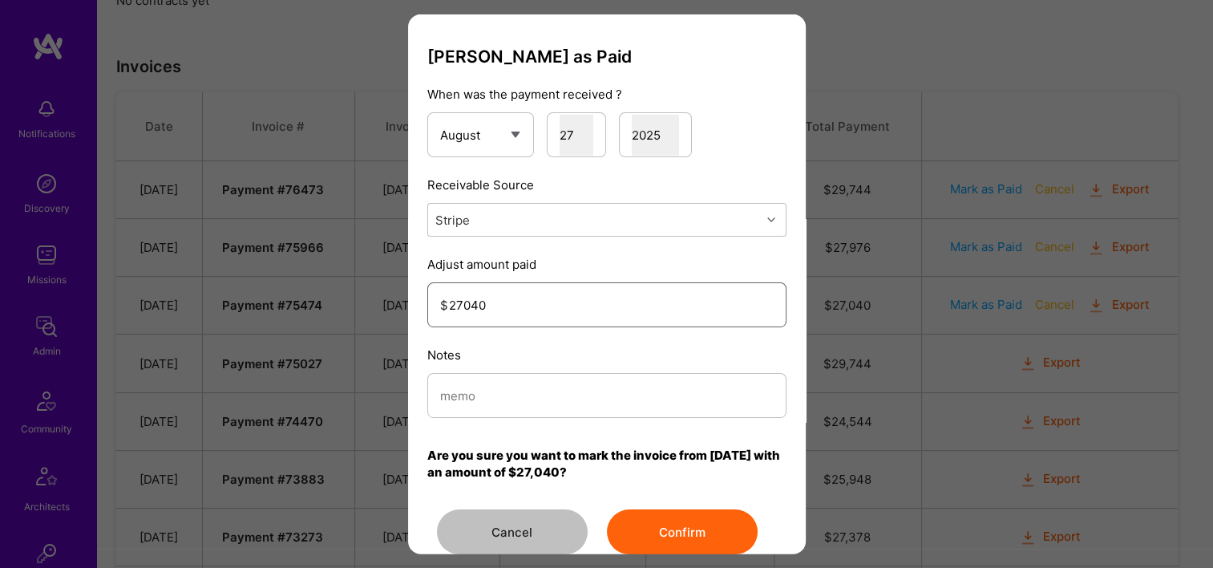
type input "27040"
click at [565, 400] on input "modal" at bounding box center [607, 394] width 334 height 41
type input "Reconciled from Stripe"
click at [678, 540] on button "Confirm" at bounding box center [682, 531] width 151 height 45
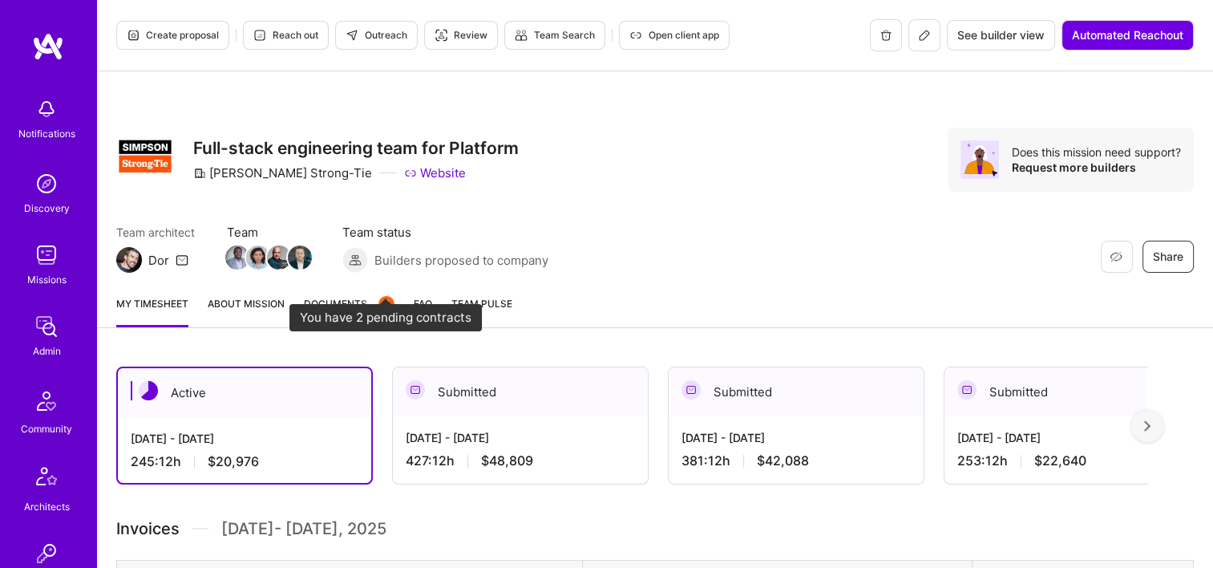
click at [359, 307] on span "Documents 2" at bounding box center [349, 303] width 91 height 17
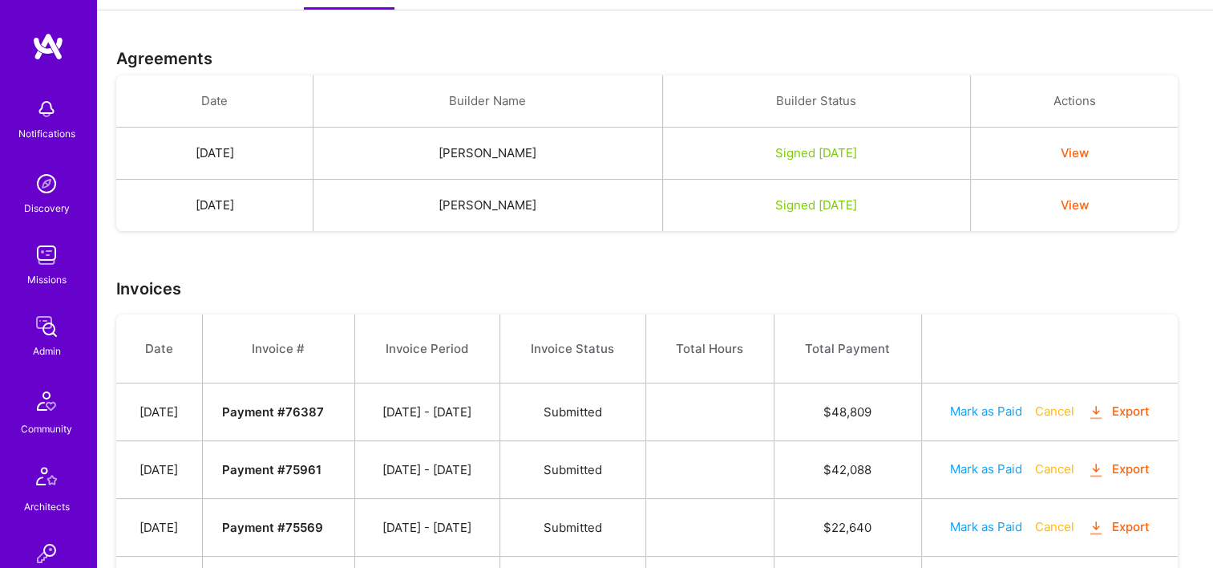
scroll to position [481, 0]
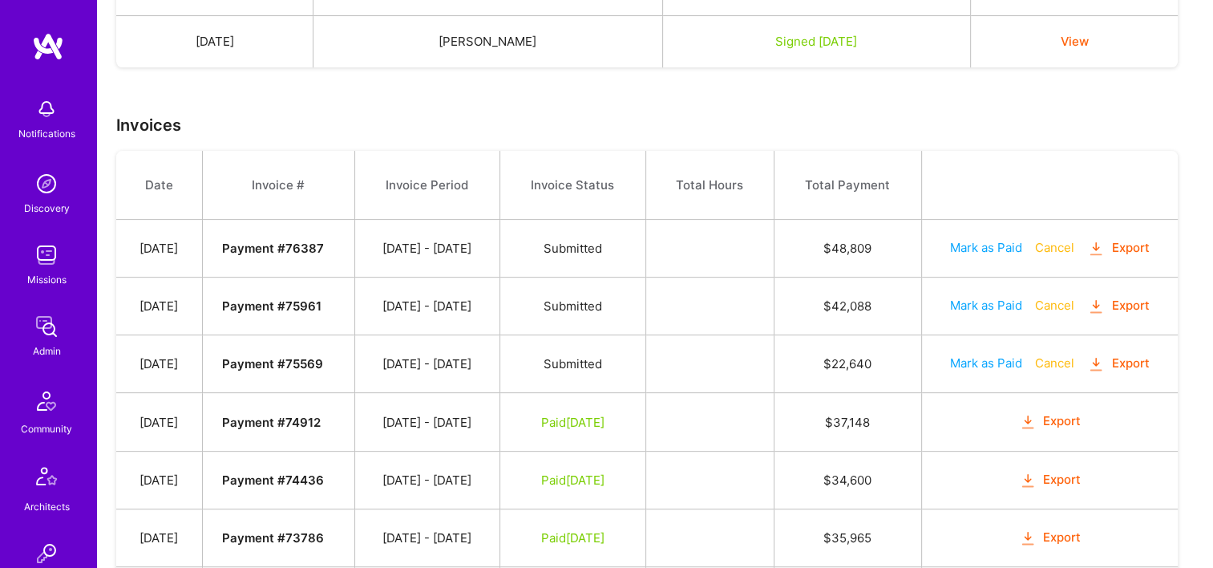
click at [991, 358] on button "Mark as Paid" at bounding box center [986, 362] width 72 height 17
select select "7"
select select "27"
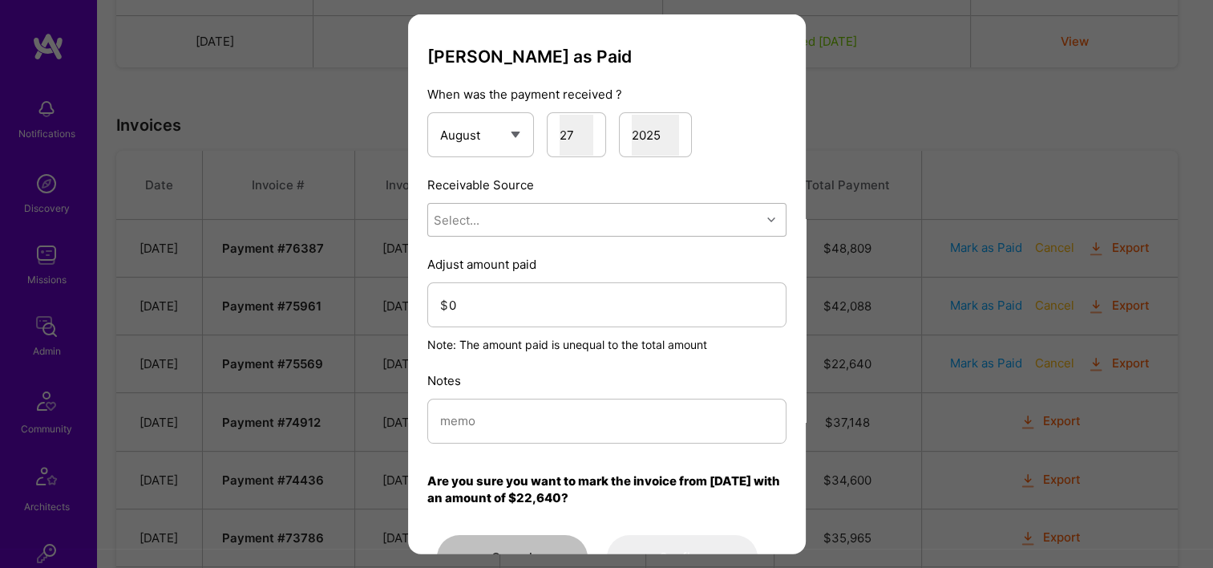
click at [560, 217] on div "Select..." at bounding box center [594, 220] width 333 height 32
click at [552, 311] on div "Stripe" at bounding box center [606, 321] width 359 height 30
click at [547, 288] on input "0" at bounding box center [611, 304] width 325 height 41
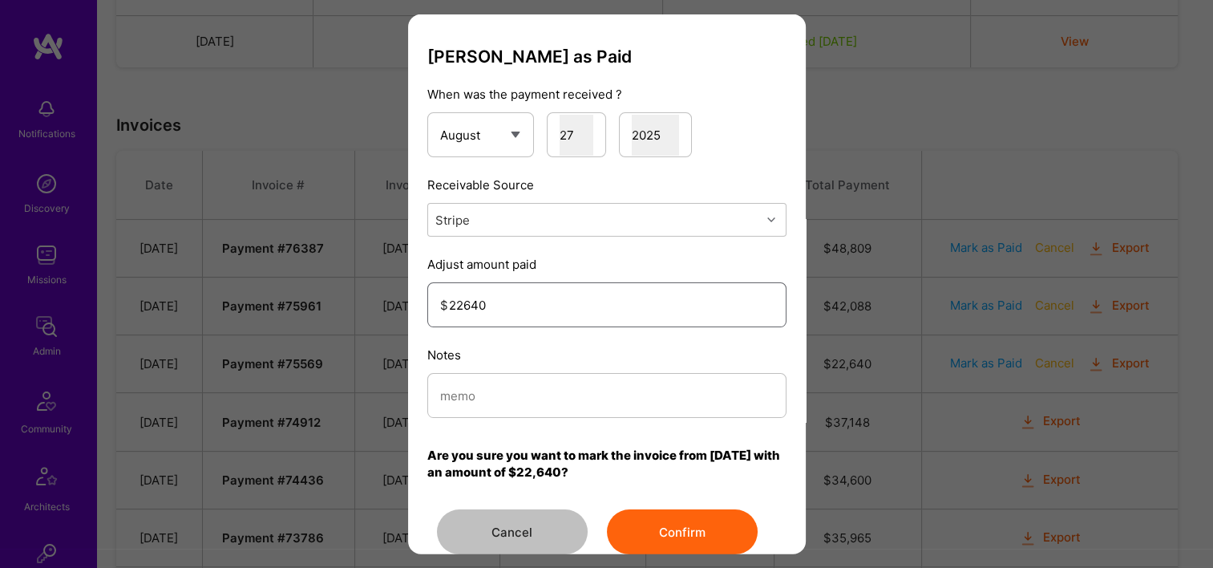
type input "22640"
drag, startPoint x: 572, startPoint y: 400, endPoint x: 576, endPoint y: 408, distance: 9.0
click at [574, 407] on input "modal" at bounding box center [607, 394] width 334 height 41
type input "Reconciled from Stripe"
click at [712, 554] on div "[PERSON_NAME] as Paid When was the payment received ? January February March Ap…" at bounding box center [606, 284] width 1213 height 568
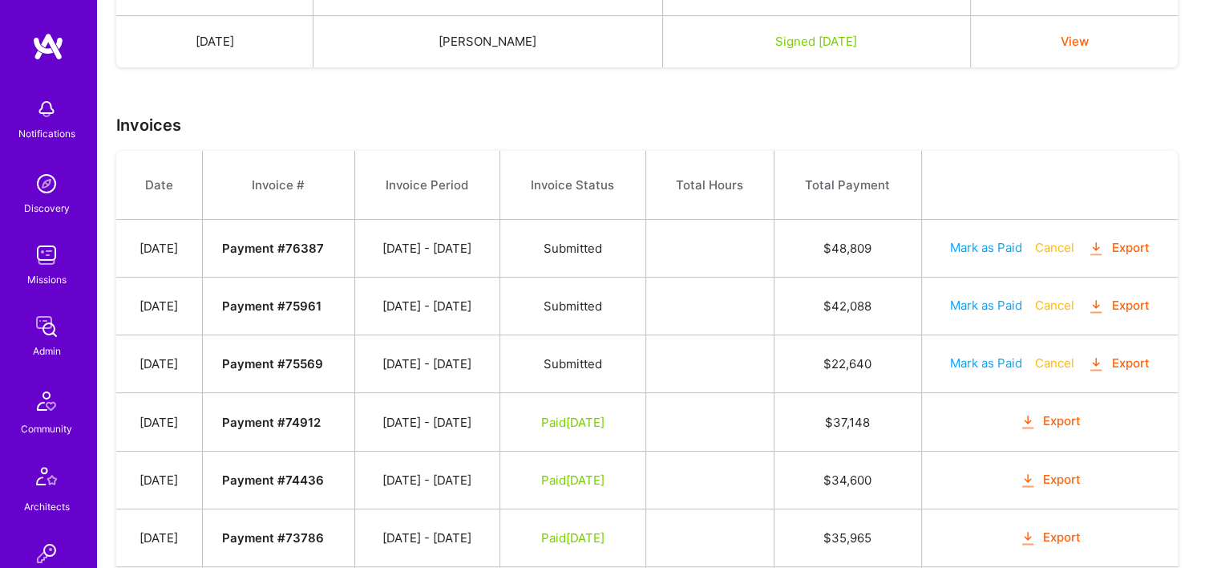
click at [973, 362] on button "Mark as Paid" at bounding box center [986, 362] width 72 height 17
select select "7"
select select "27"
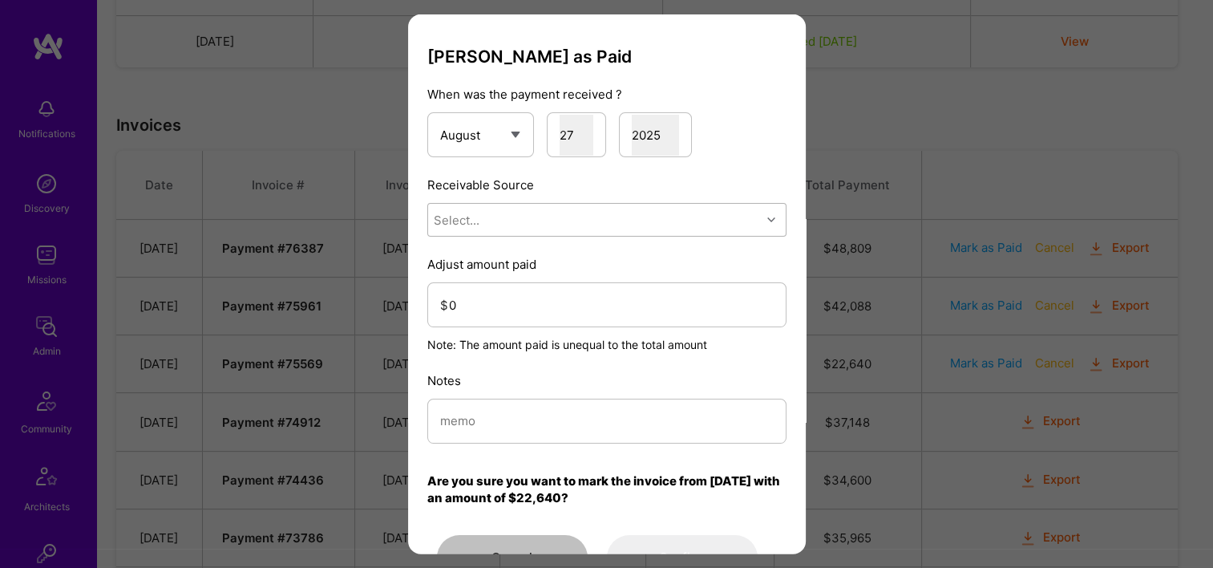
click at [504, 231] on div "Select..." at bounding box center [594, 220] width 333 height 32
click at [503, 314] on div "Stripe" at bounding box center [606, 321] width 359 height 30
click at [508, 298] on input "0" at bounding box center [611, 304] width 325 height 41
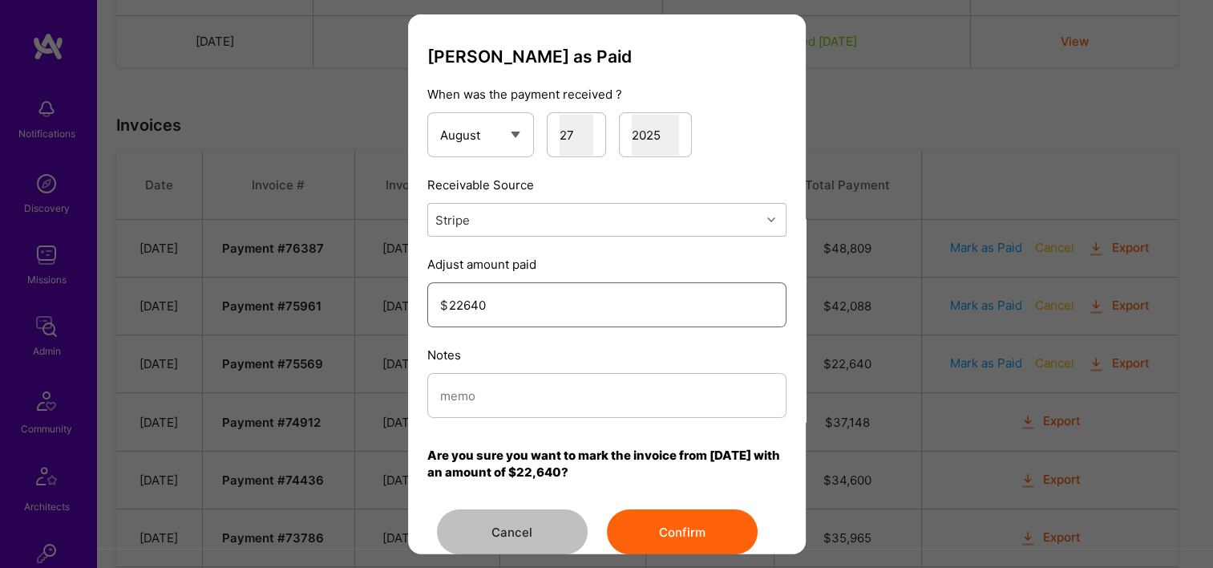
type input "22640"
click at [548, 391] on input "modal" at bounding box center [607, 394] width 334 height 41
type input "Reconciled from Stripe"
click at [680, 520] on button "Confirm" at bounding box center [682, 531] width 151 height 45
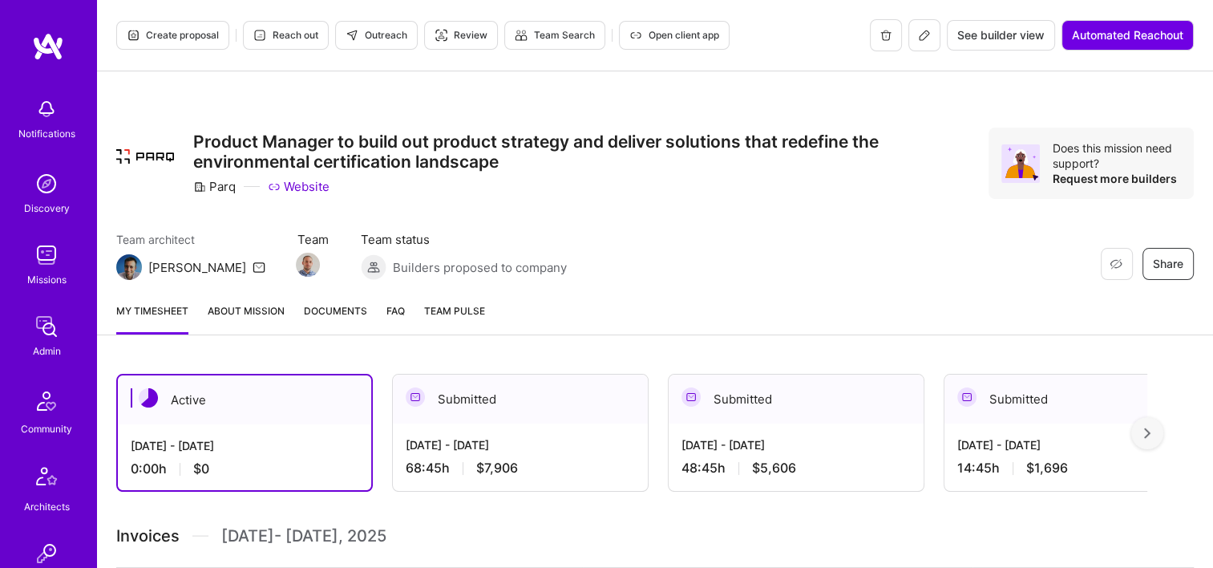
drag, startPoint x: 366, startPoint y: 315, endPoint x: 356, endPoint y: 315, distance: 10.4
click at [366, 315] on div "My timesheet About Mission Documents FAQ Team Pulse" at bounding box center [655, 312] width 1116 height 46
click at [356, 315] on span "Documents" at bounding box center [335, 310] width 63 height 17
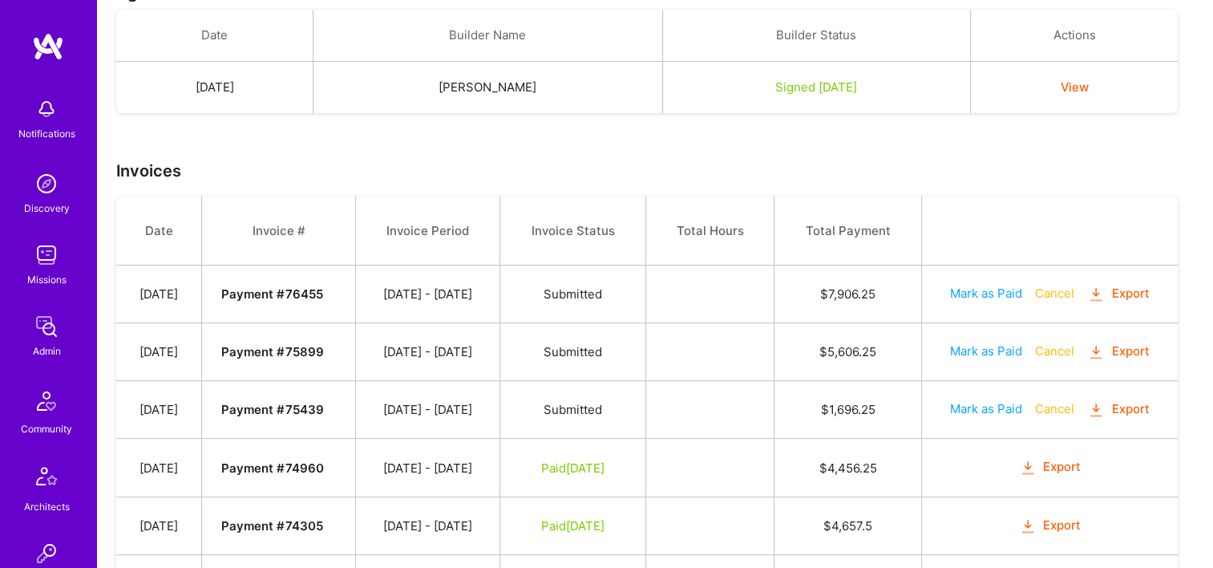
scroll to position [561, 0]
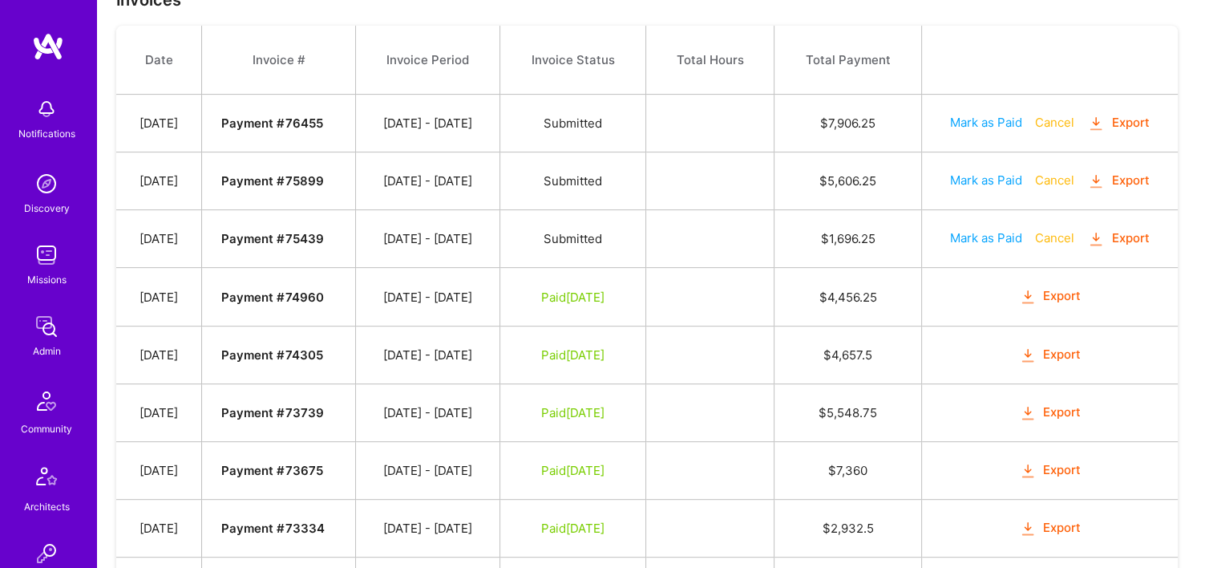
click at [986, 180] on button "Mark as Paid" at bounding box center [986, 180] width 72 height 17
select select "7"
select select "27"
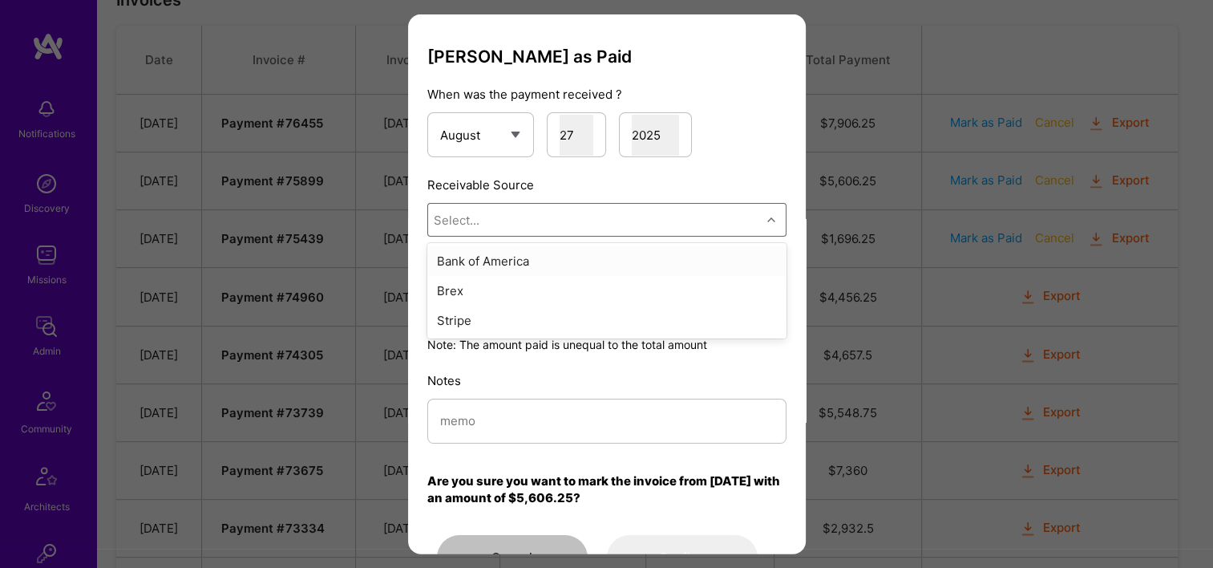
drag, startPoint x: 597, startPoint y: 219, endPoint x: 563, endPoint y: 253, distance: 48.2
click at [596, 221] on div "Select..." at bounding box center [594, 220] width 333 height 32
click at [532, 327] on div "Stripe" at bounding box center [606, 321] width 359 height 30
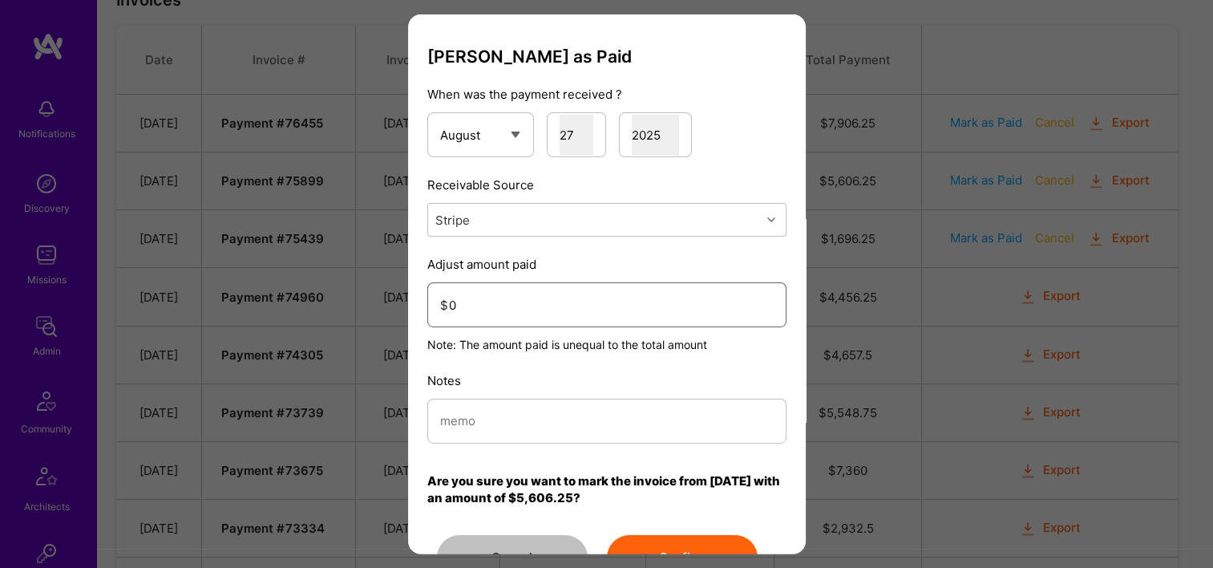
click at [526, 296] on input "0" at bounding box center [611, 304] width 325 height 41
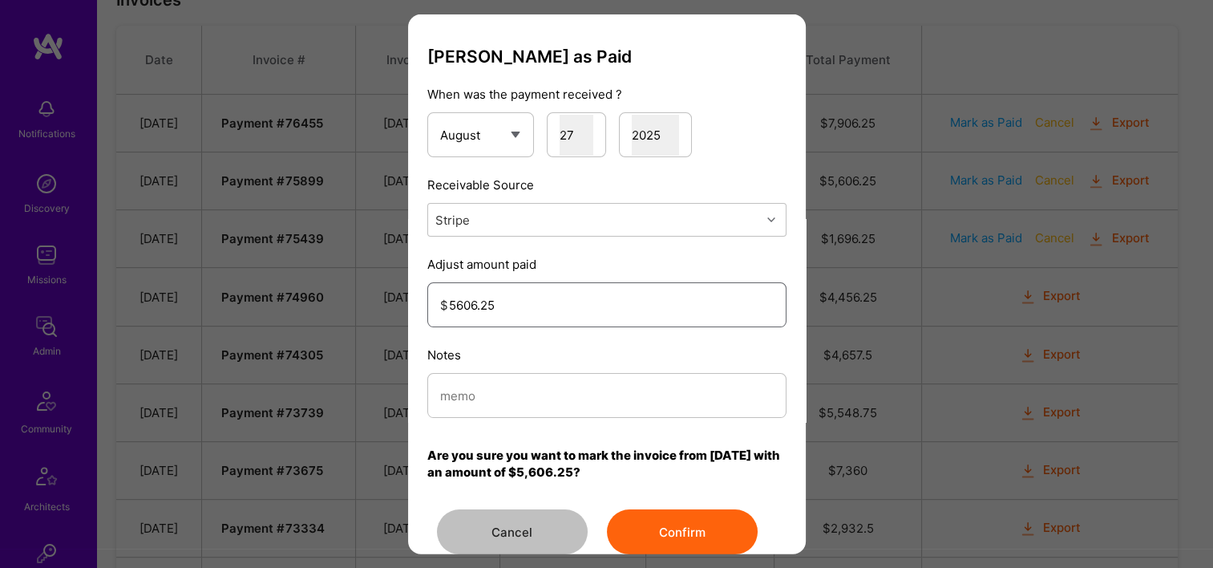
type input "5606.25"
click at [520, 399] on input "modal" at bounding box center [607, 394] width 334 height 41
type input "Reconciled from Stripe"
click at [659, 510] on button "Confirm" at bounding box center [682, 531] width 151 height 45
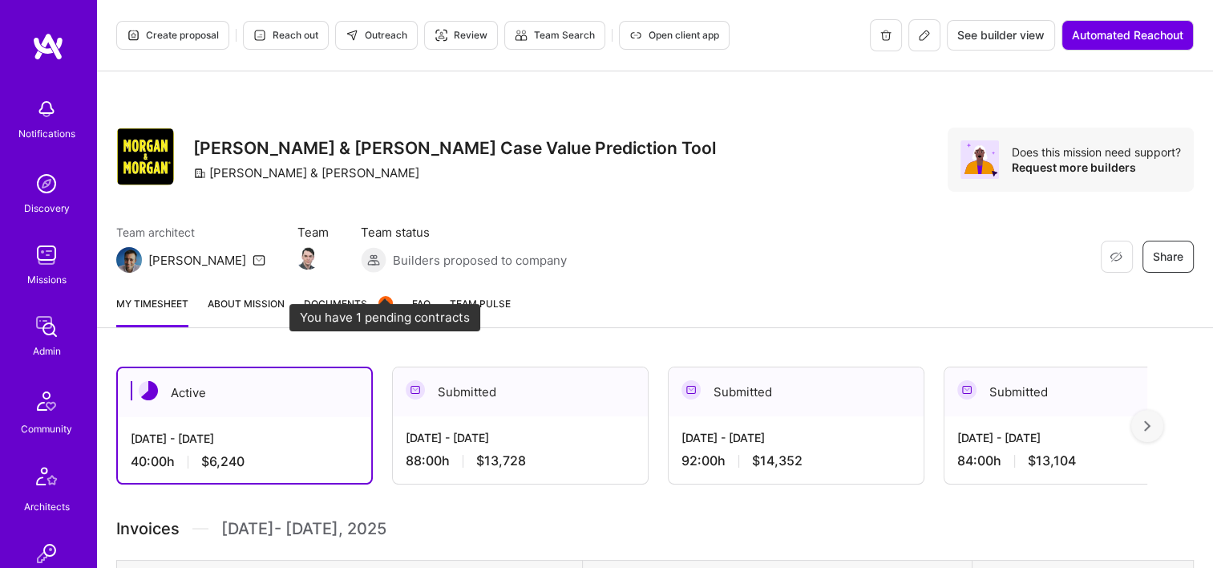
click at [359, 302] on span "Documents 1" at bounding box center [348, 303] width 89 height 17
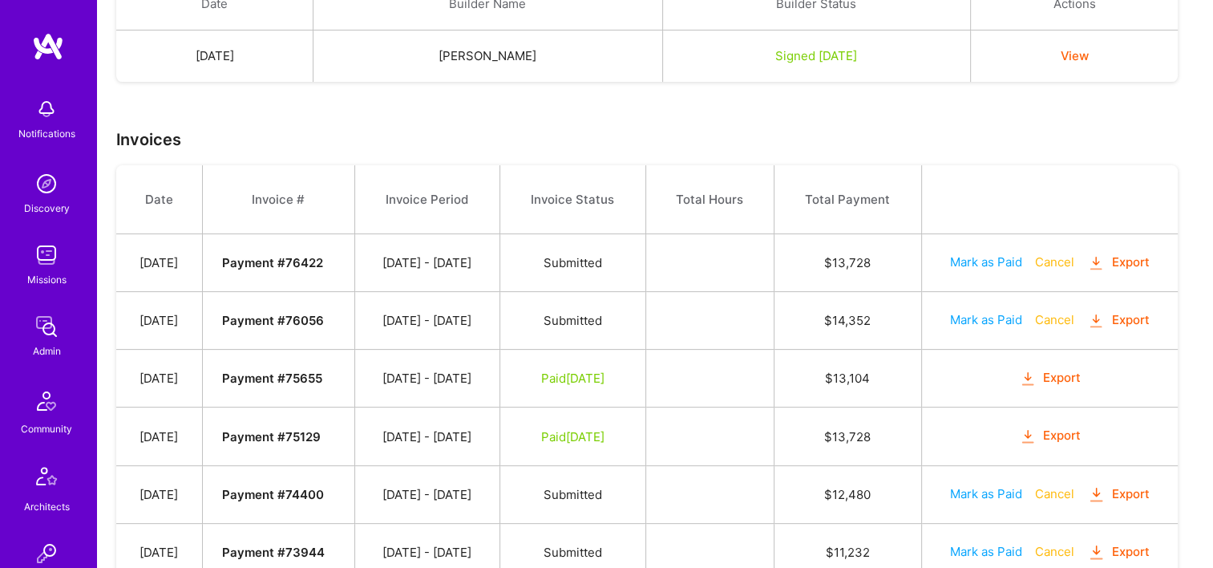
scroll to position [556, 0]
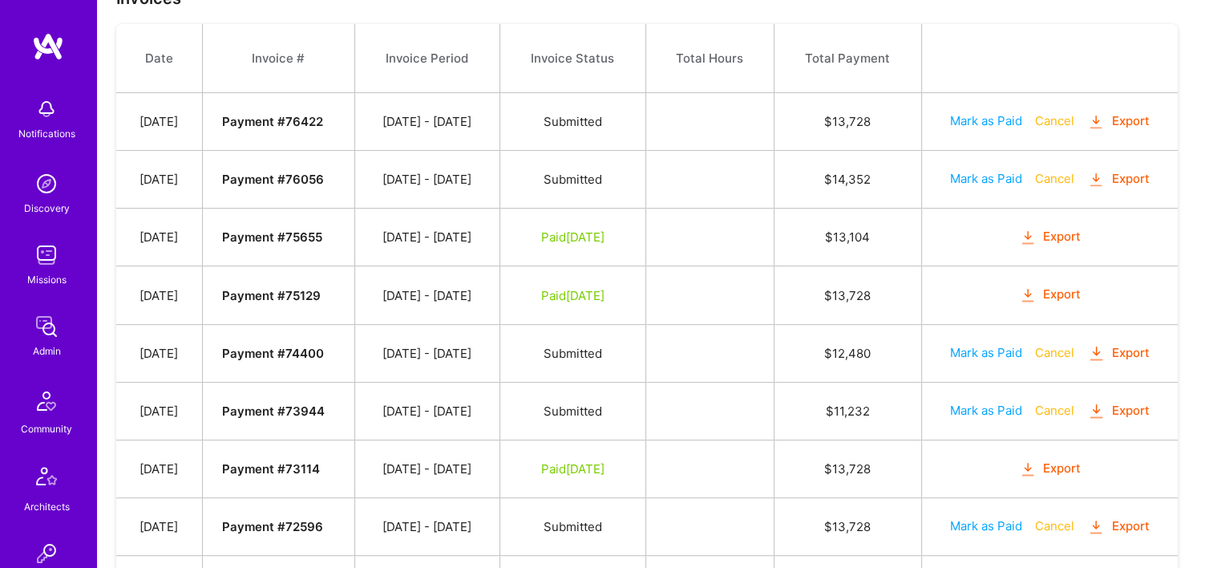
click at [966, 179] on button "Mark as Paid" at bounding box center [986, 178] width 72 height 17
select select "7"
select select "27"
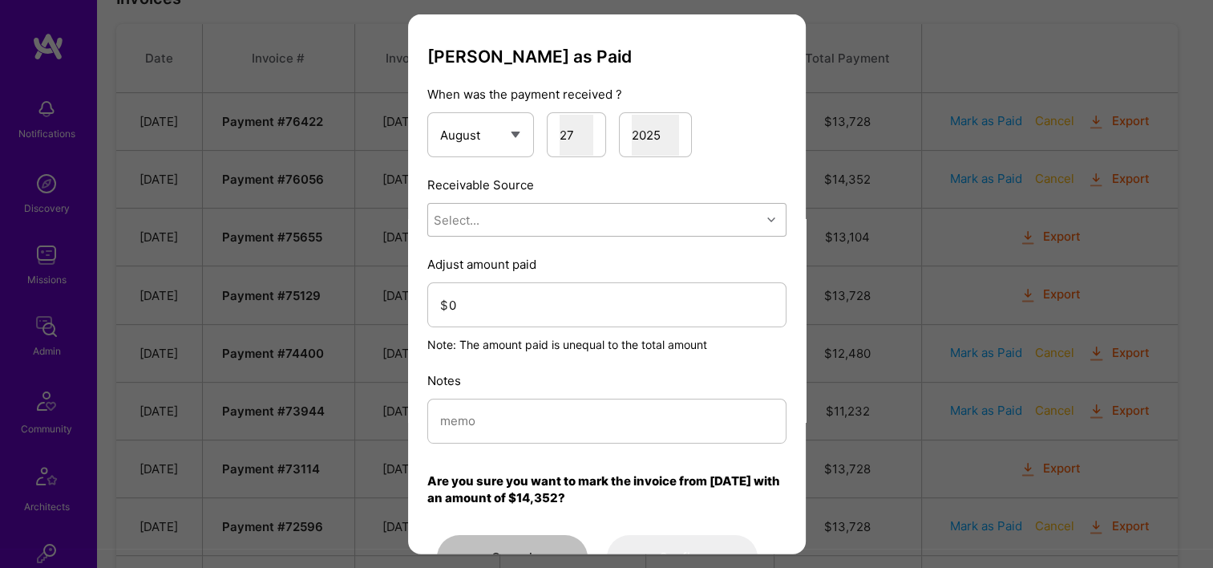
click at [599, 211] on div "Select..." at bounding box center [594, 220] width 333 height 32
click at [553, 318] on div "Stripe" at bounding box center [606, 321] width 359 height 30
click at [504, 423] on input "modal" at bounding box center [607, 420] width 334 height 41
type input "Reconciled from Stripe"
click at [470, 319] on input "0" at bounding box center [611, 304] width 325 height 41
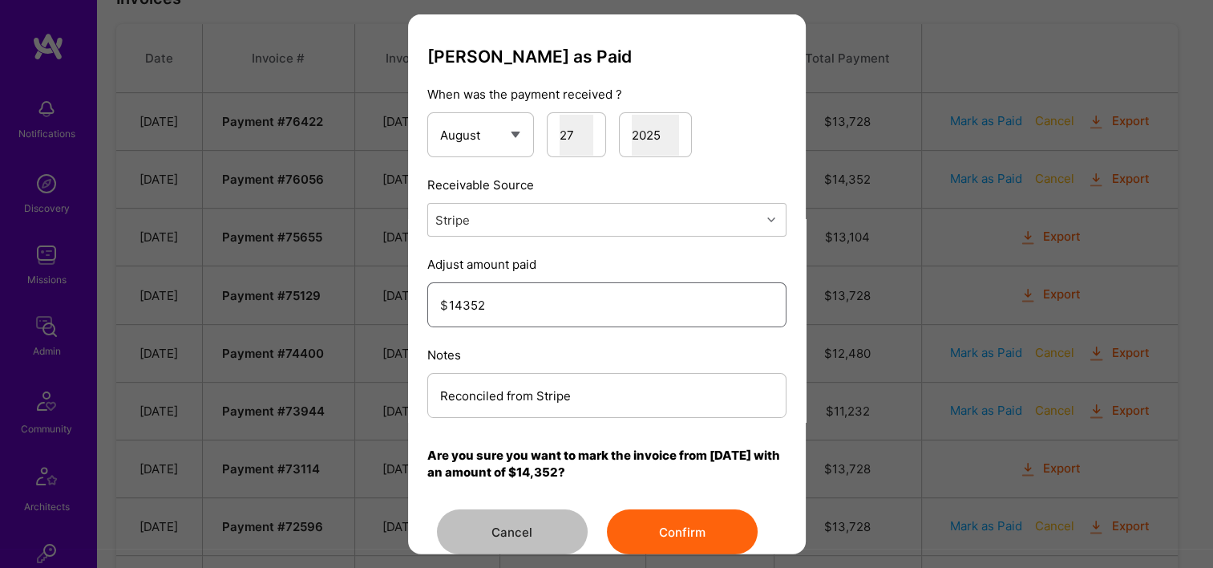
type input "14352"
click at [663, 516] on button "Confirm" at bounding box center [682, 531] width 151 height 45
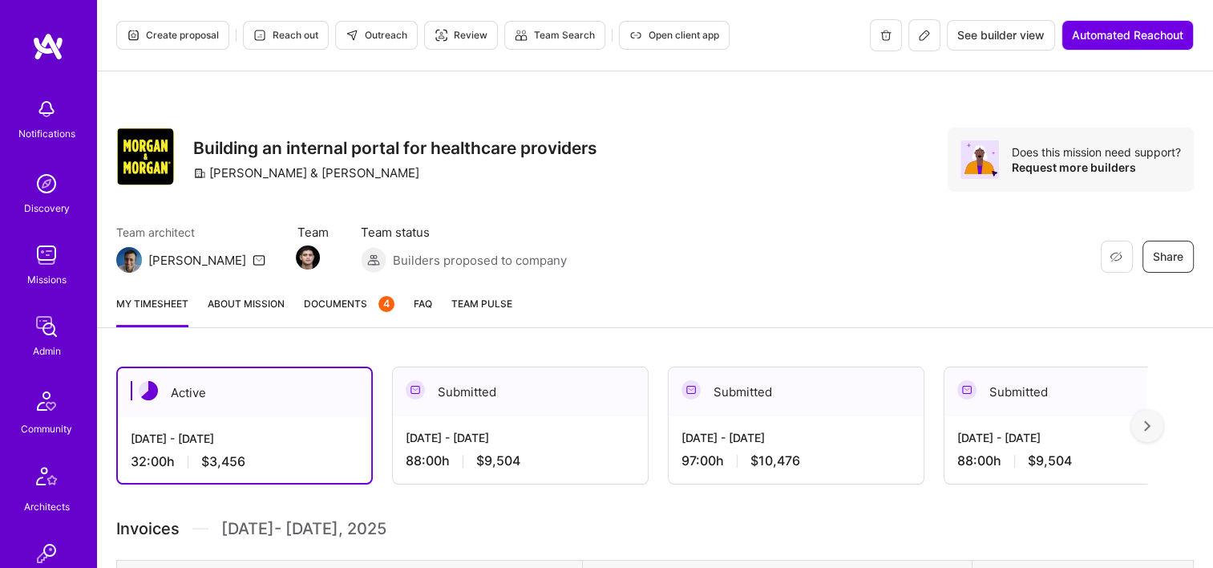
click at [351, 306] on span "Documents 4" at bounding box center [349, 303] width 91 height 17
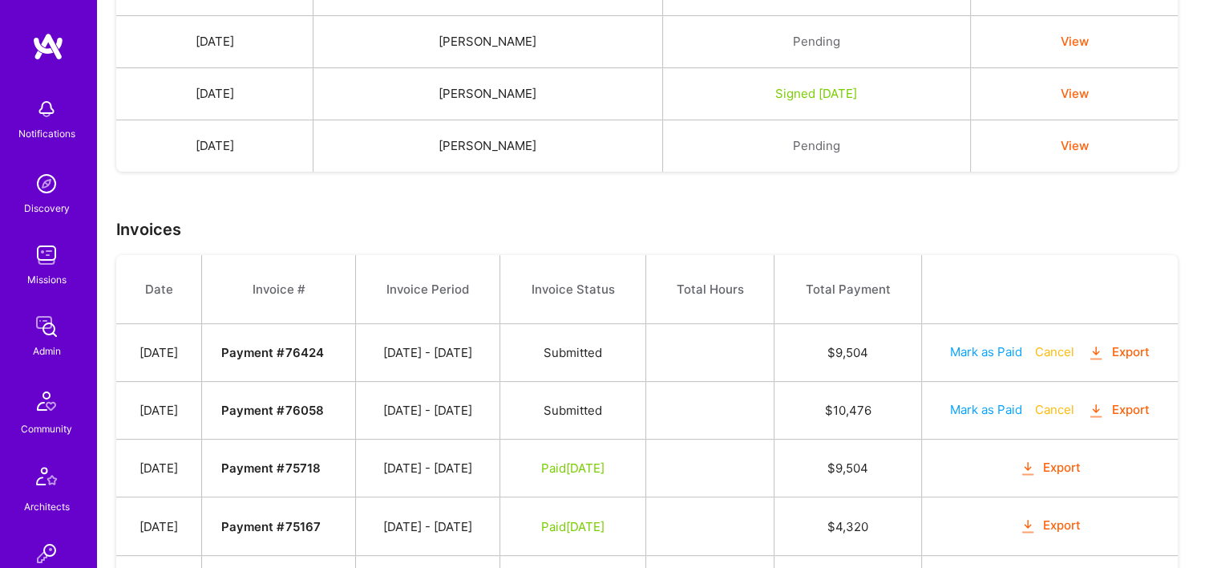
scroll to position [642, 0]
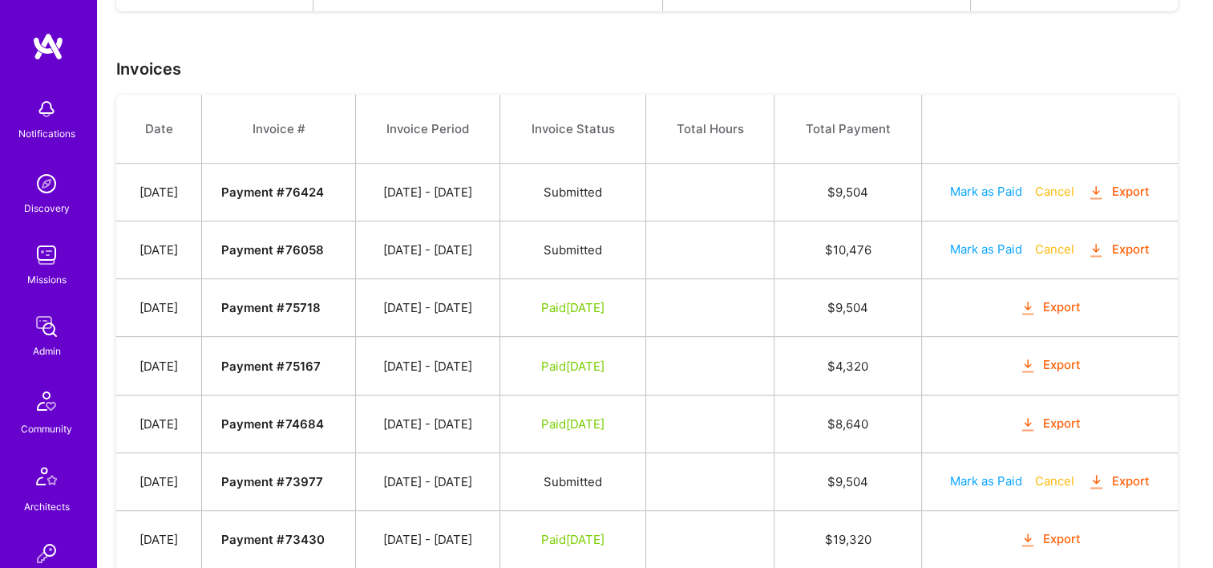
click at [993, 249] on button "Mark as Paid" at bounding box center [986, 249] width 72 height 17
select select "7"
select select "27"
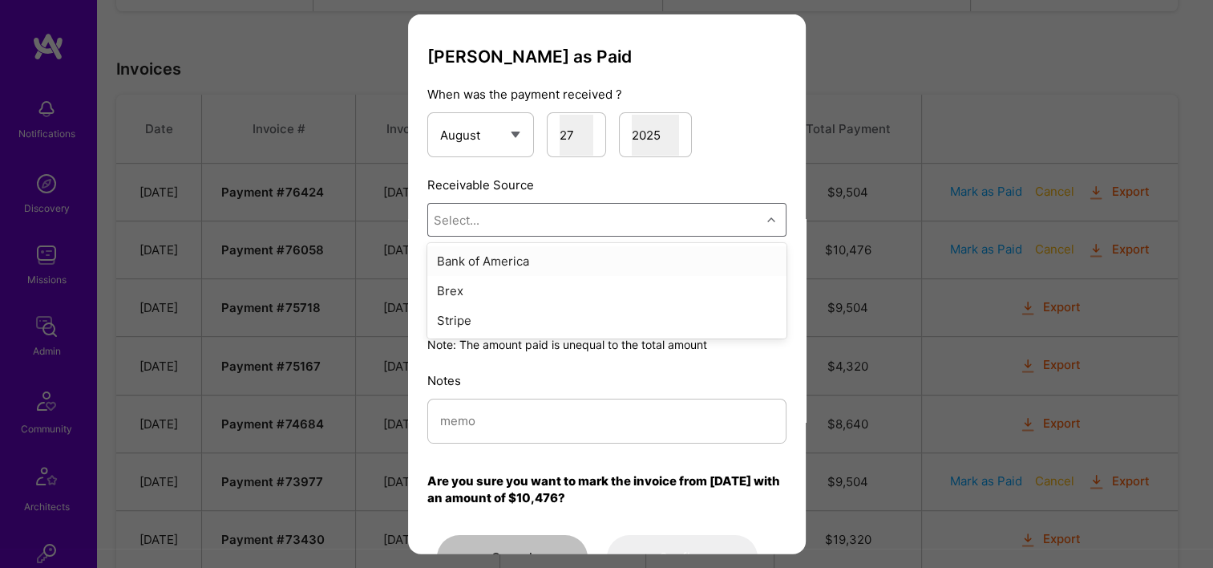
drag, startPoint x: 568, startPoint y: 219, endPoint x: 549, endPoint y: 250, distance: 36.3
click at [565, 219] on div "Select..." at bounding box center [594, 220] width 333 height 32
click at [524, 309] on div "Stripe" at bounding box center [606, 321] width 359 height 30
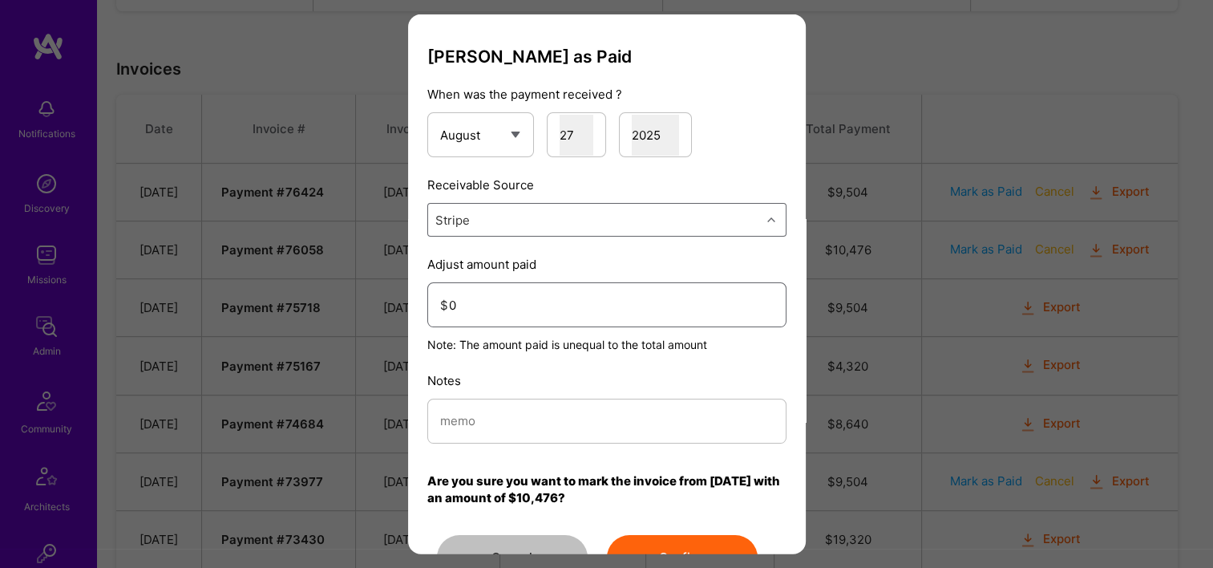
click at [524, 298] on input "0" at bounding box center [611, 304] width 325 height 41
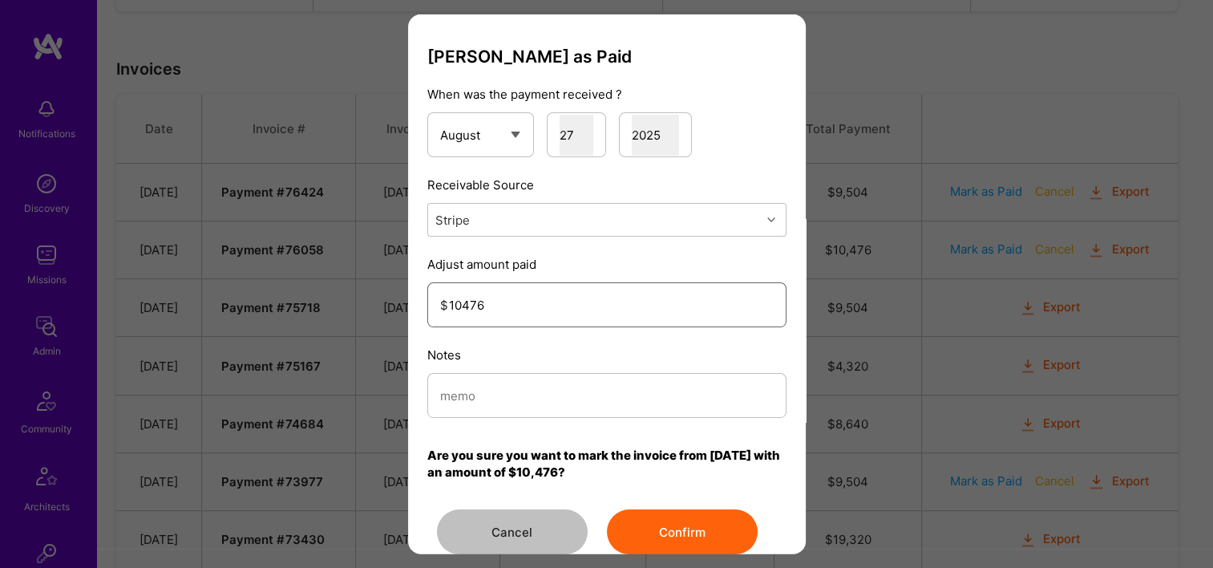
type input "10476"
click at [617, 404] on input "modal" at bounding box center [607, 394] width 334 height 41
type input "Reconciled from Stripe"
click at [659, 515] on button "Confirm" at bounding box center [682, 531] width 151 height 45
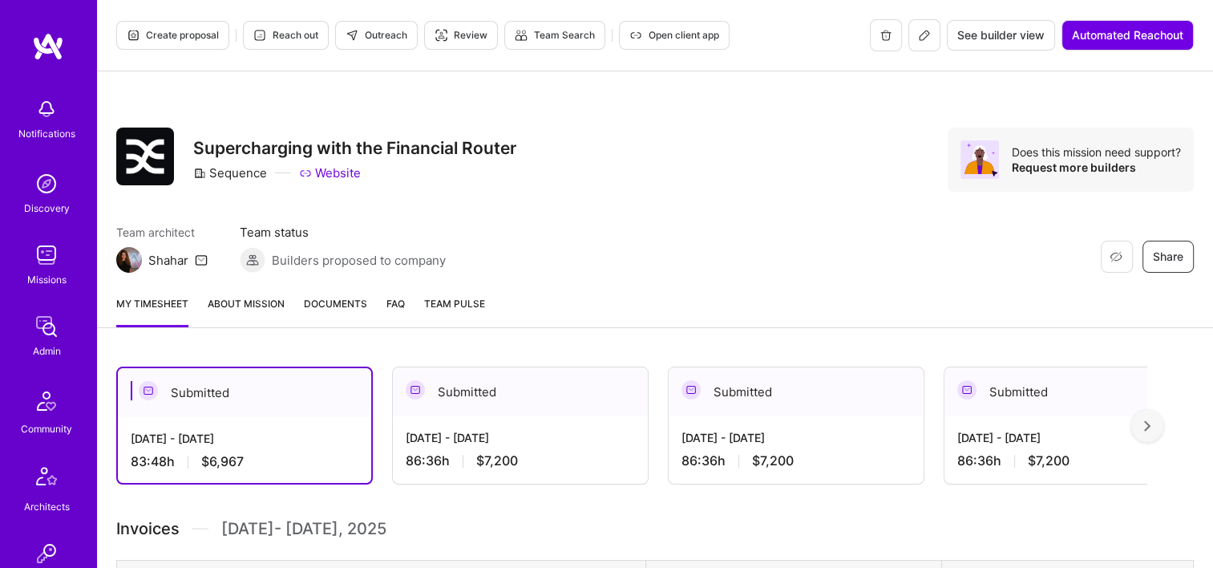
click at [353, 305] on span "Documents" at bounding box center [335, 303] width 63 height 17
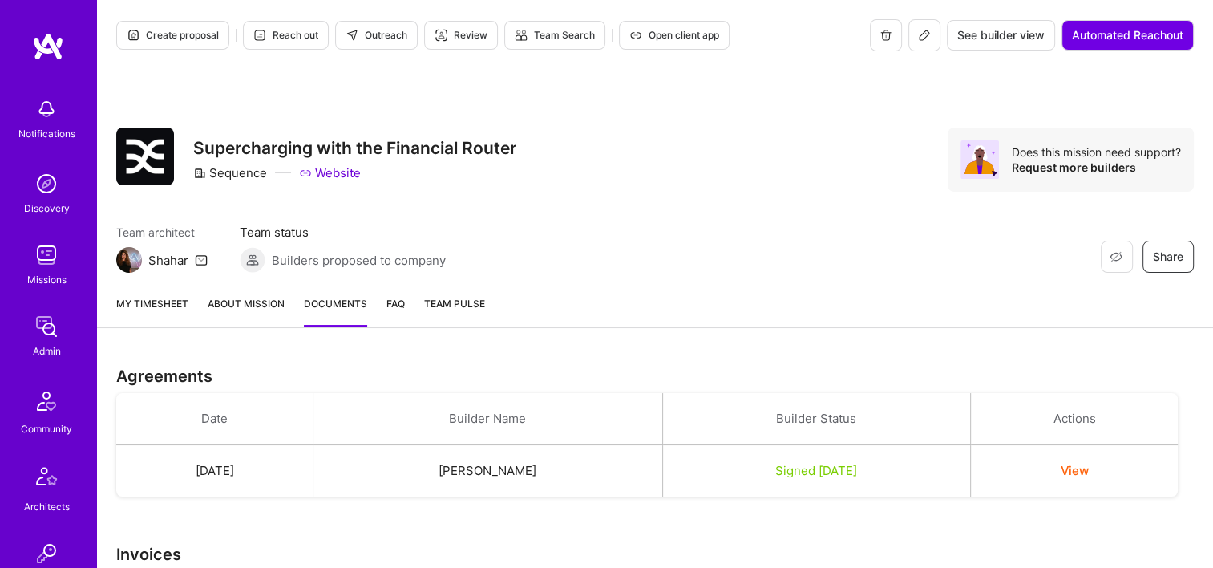
click at [692, 33] on span "Open client app" at bounding box center [674, 35] width 90 height 14
